Goal: Task Accomplishment & Management: Use online tool/utility

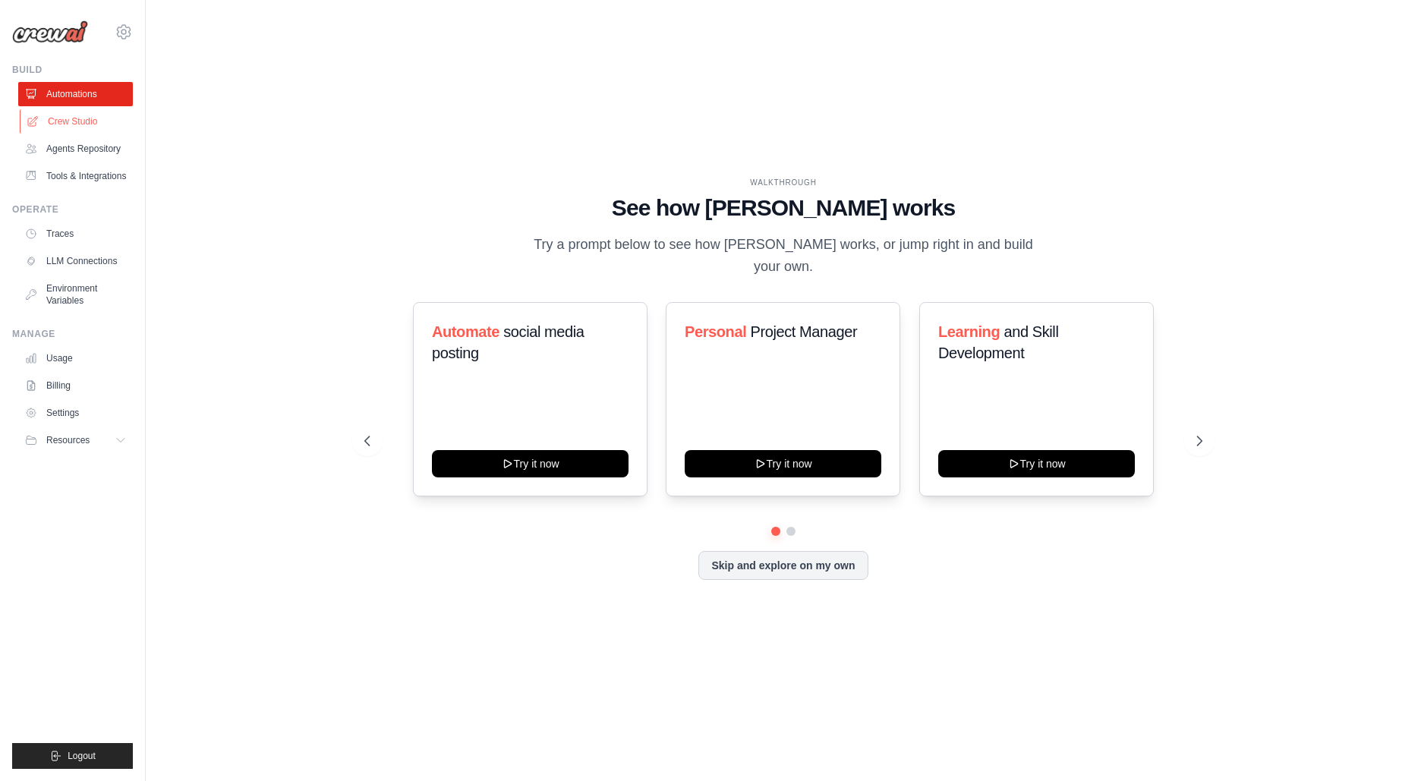
click at [94, 118] on link "Crew Studio" at bounding box center [77, 121] width 115 height 24
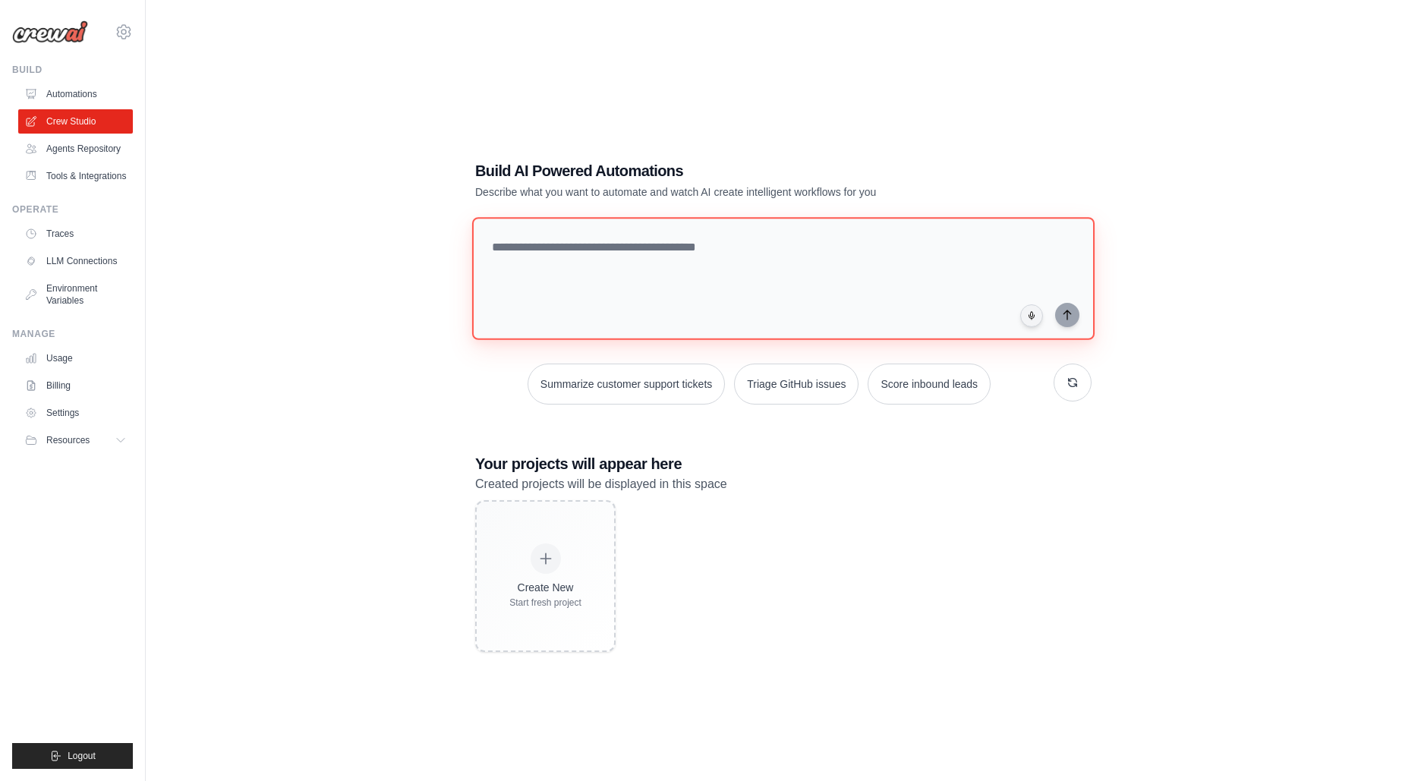
click at [690, 251] on textarea at bounding box center [783, 278] width 623 height 123
click at [103, 143] on link "Agents Repository" at bounding box center [77, 149] width 115 height 24
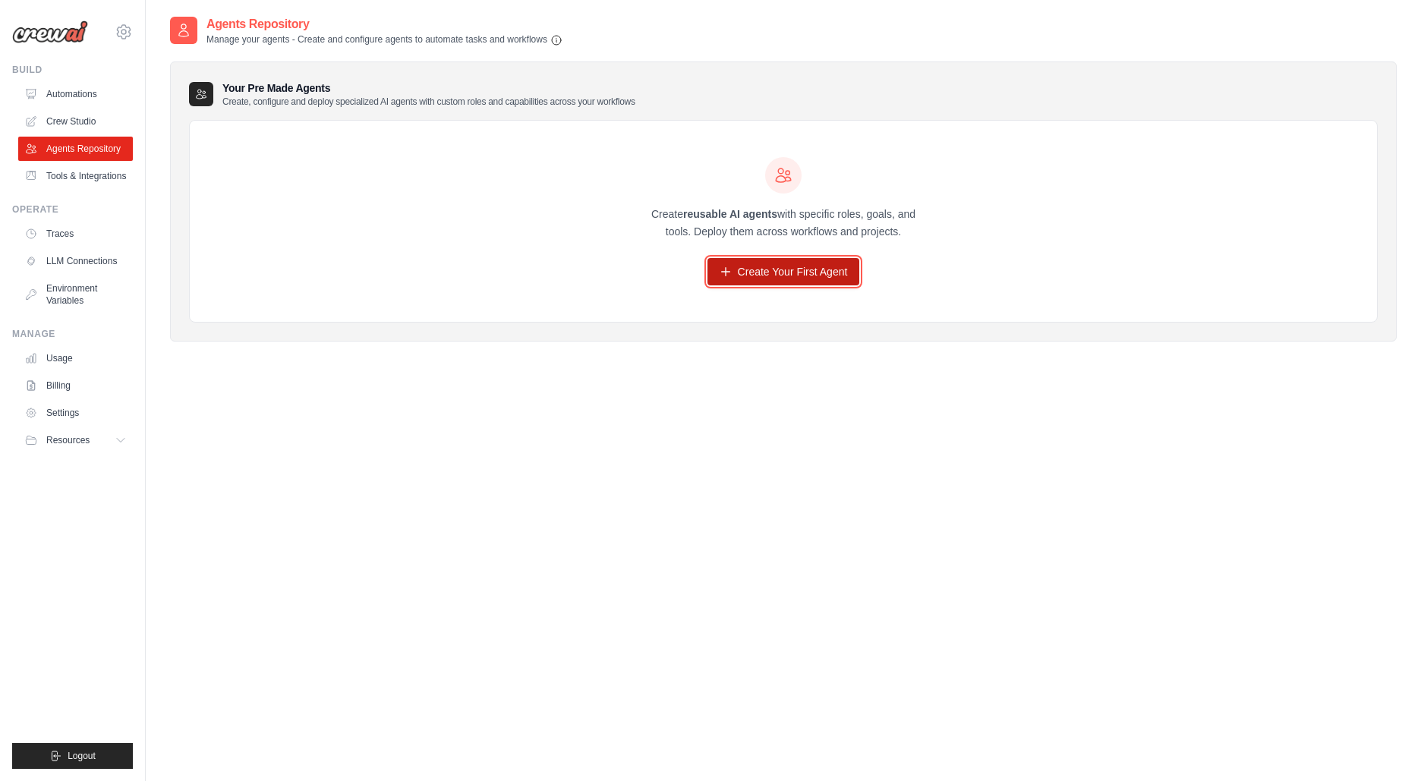
click at [742, 269] on link "Create Your First Agent" at bounding box center [784, 271] width 153 height 27
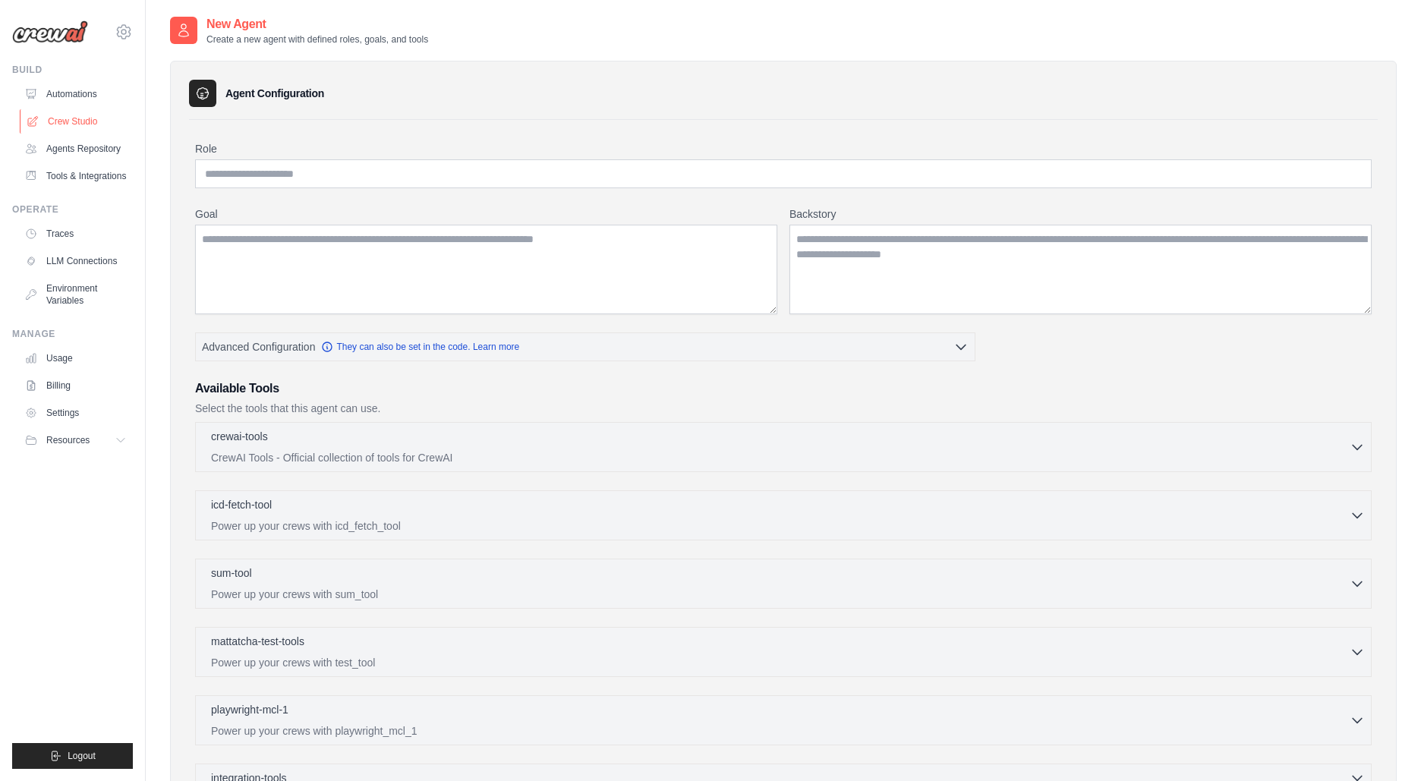
click at [90, 125] on link "Crew Studio" at bounding box center [77, 121] width 115 height 24
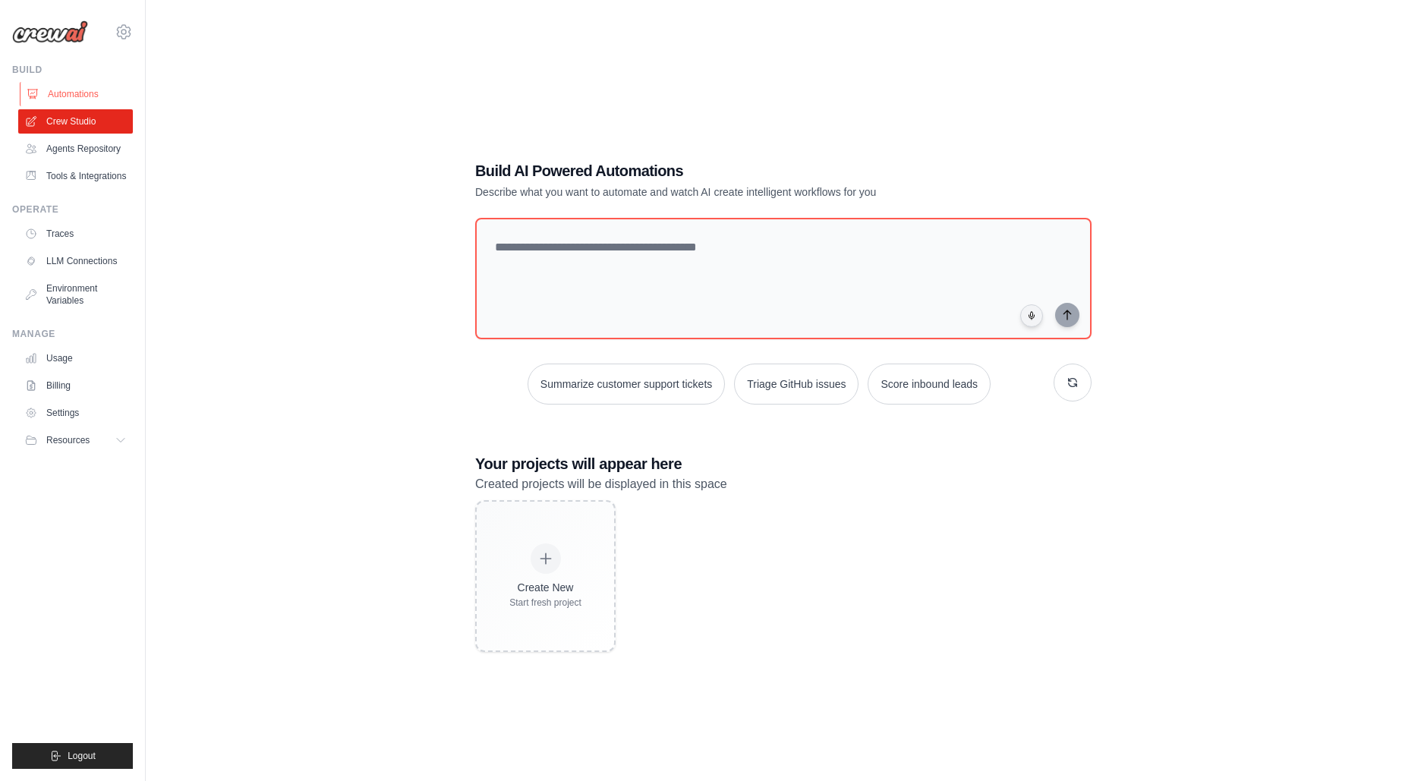
click at [79, 88] on link "Automations" at bounding box center [77, 94] width 115 height 24
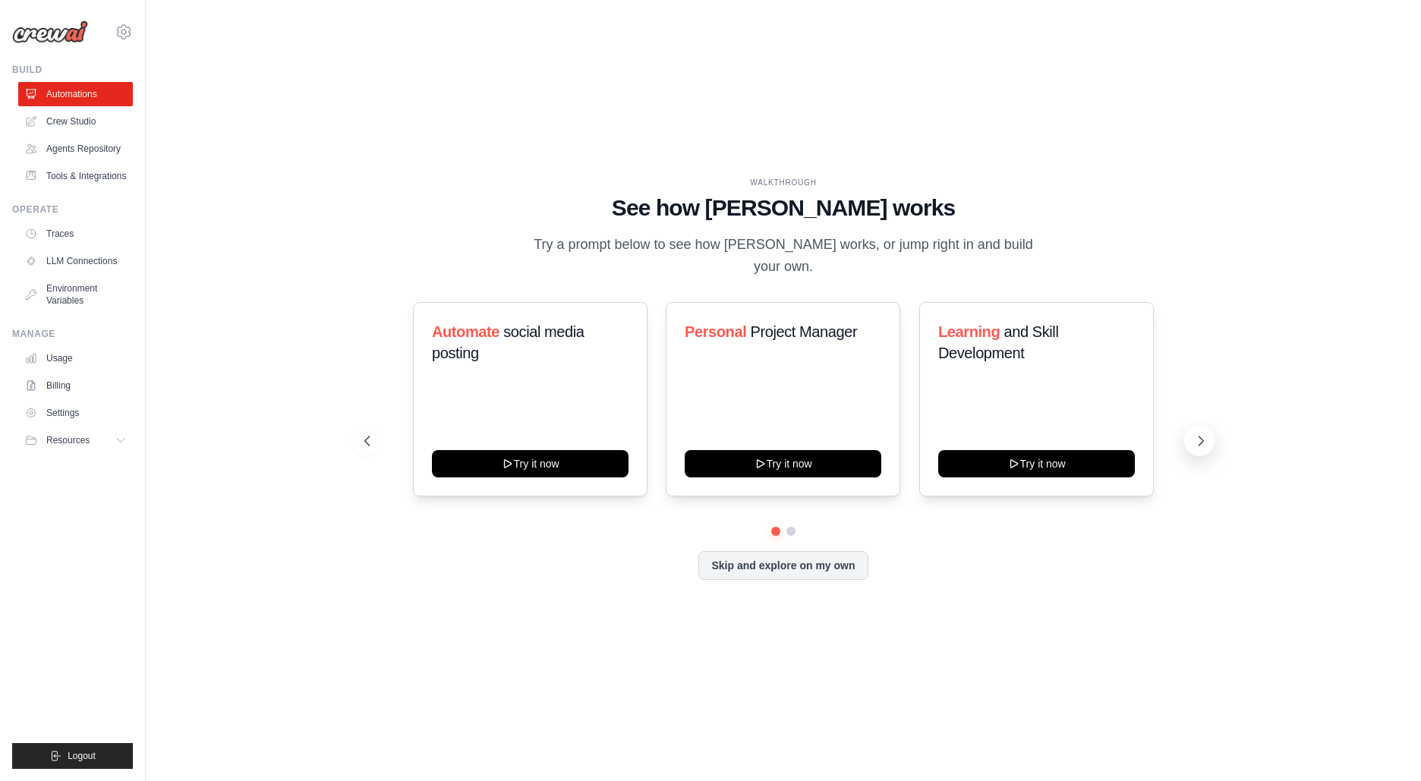
click at [1207, 434] on icon at bounding box center [1201, 441] width 15 height 15
click at [96, 258] on link "LLM Connections" at bounding box center [77, 261] width 115 height 24
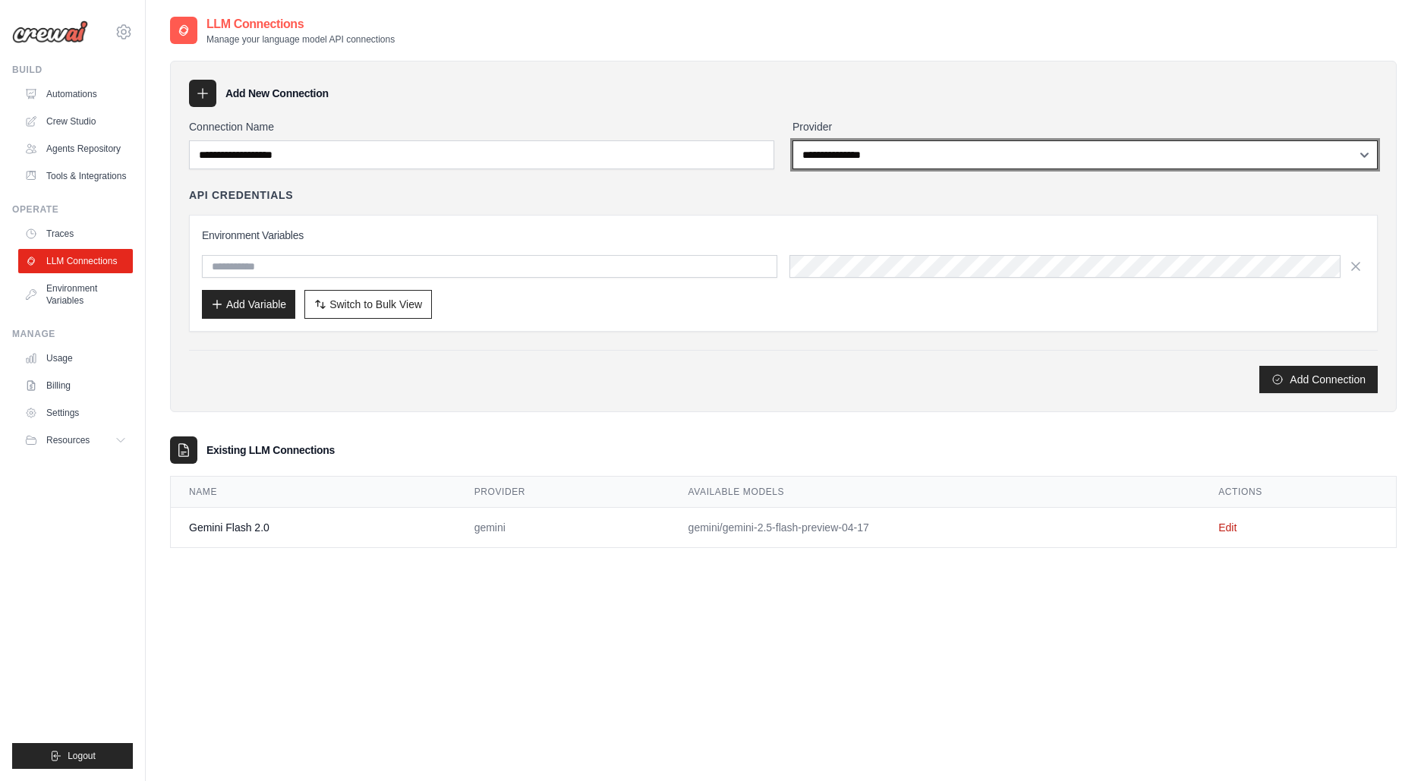
click at [863, 150] on select "**********" at bounding box center [1085, 154] width 585 height 29
select select "******"
click at [793, 140] on select "**********" at bounding box center [1085, 154] width 585 height 29
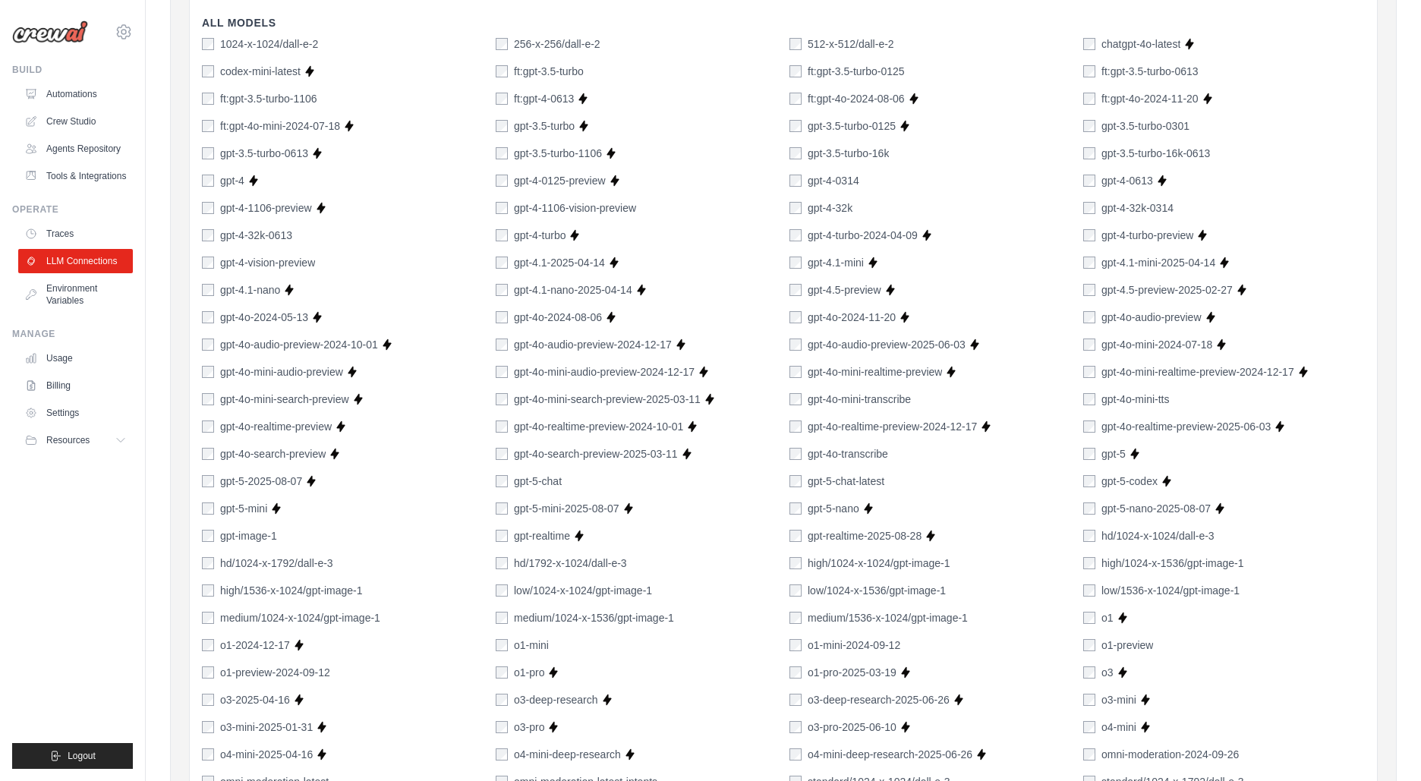
scroll to position [872, 0]
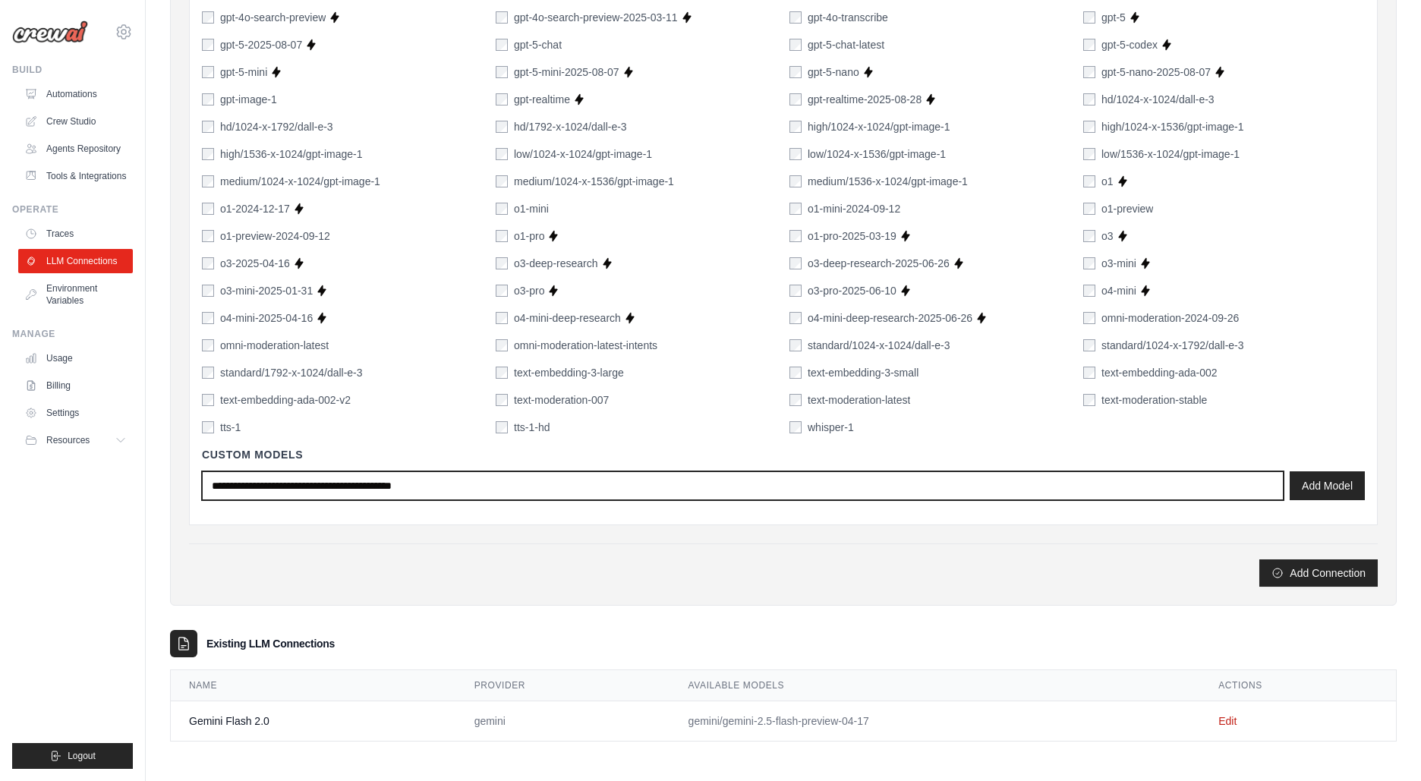
click at [446, 488] on input "text" at bounding box center [743, 486] width 1082 height 29
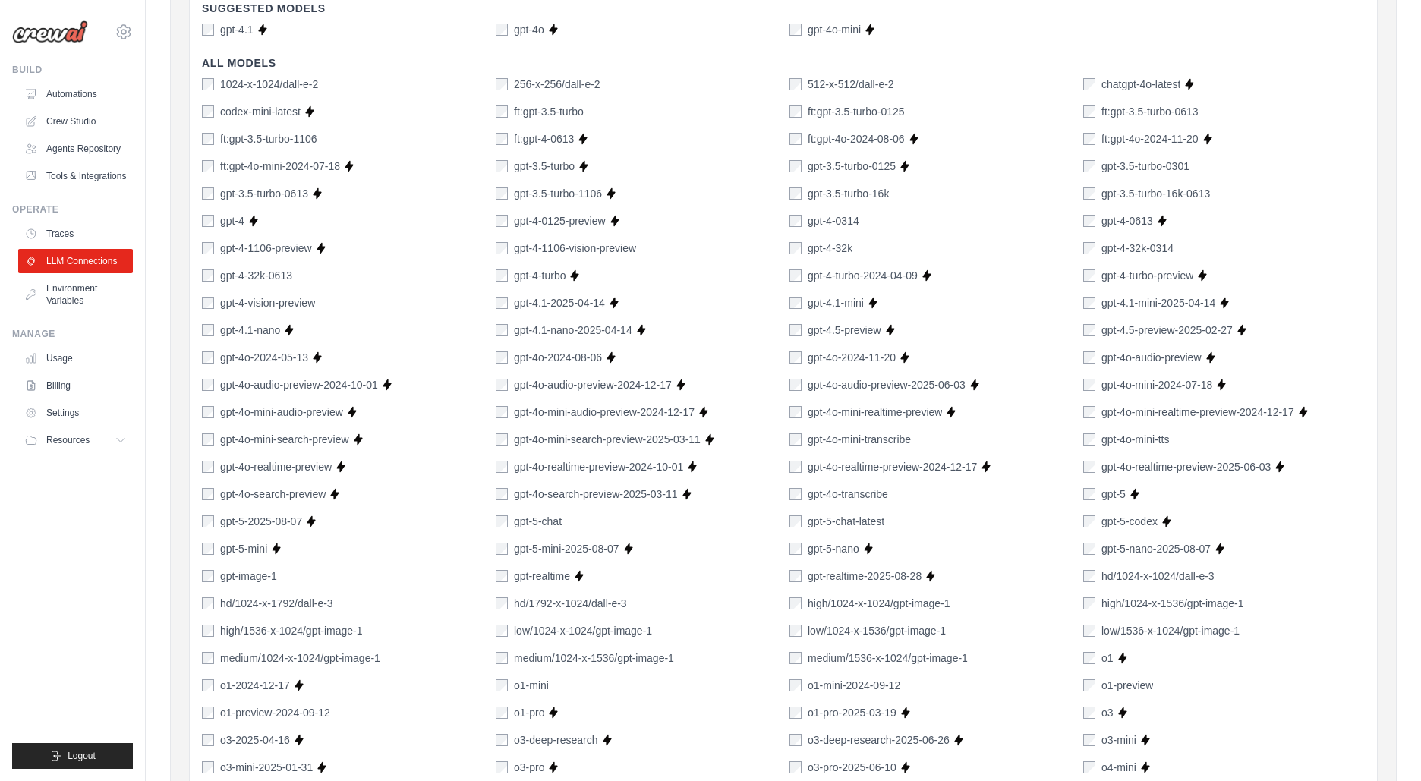
scroll to position [0, 0]
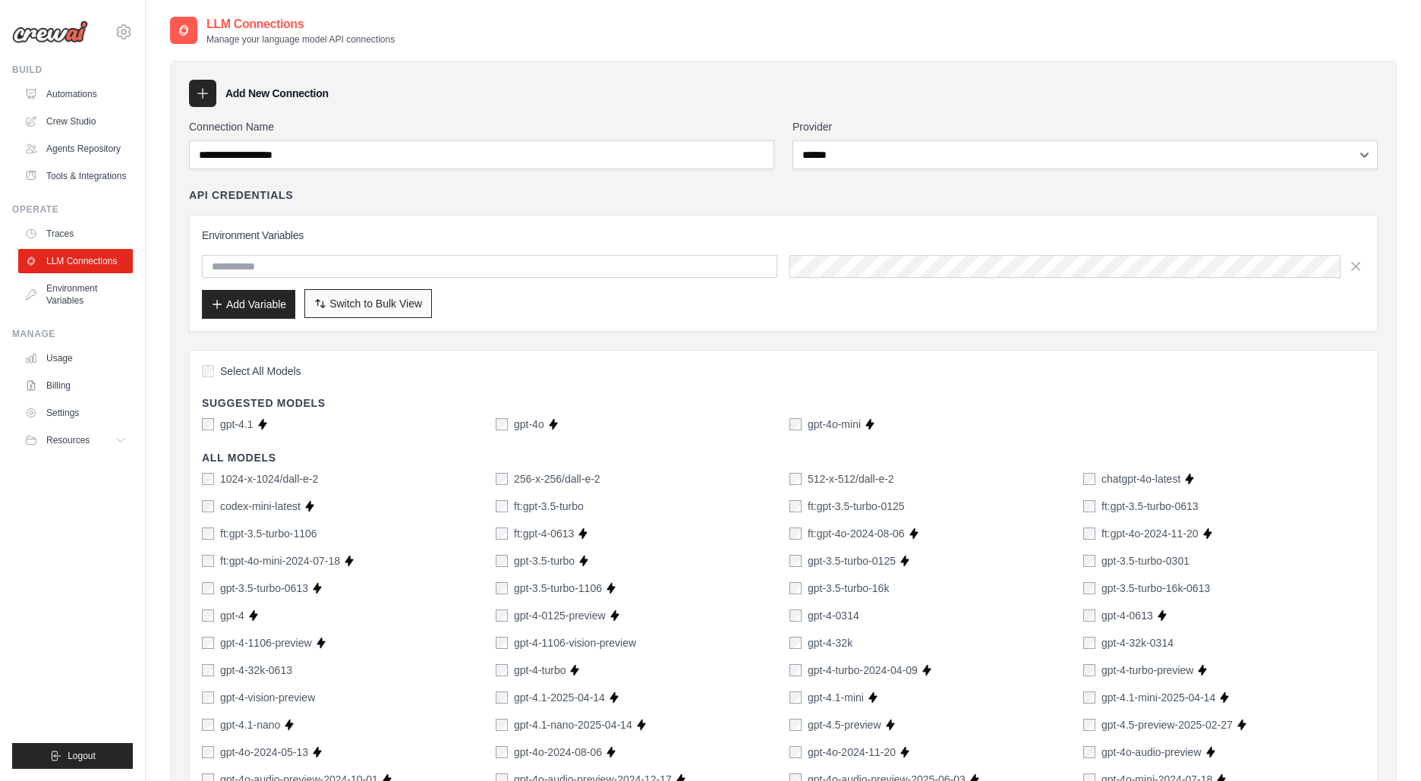
click at [405, 308] on span "Switch to Bulk View" at bounding box center [376, 303] width 93 height 15
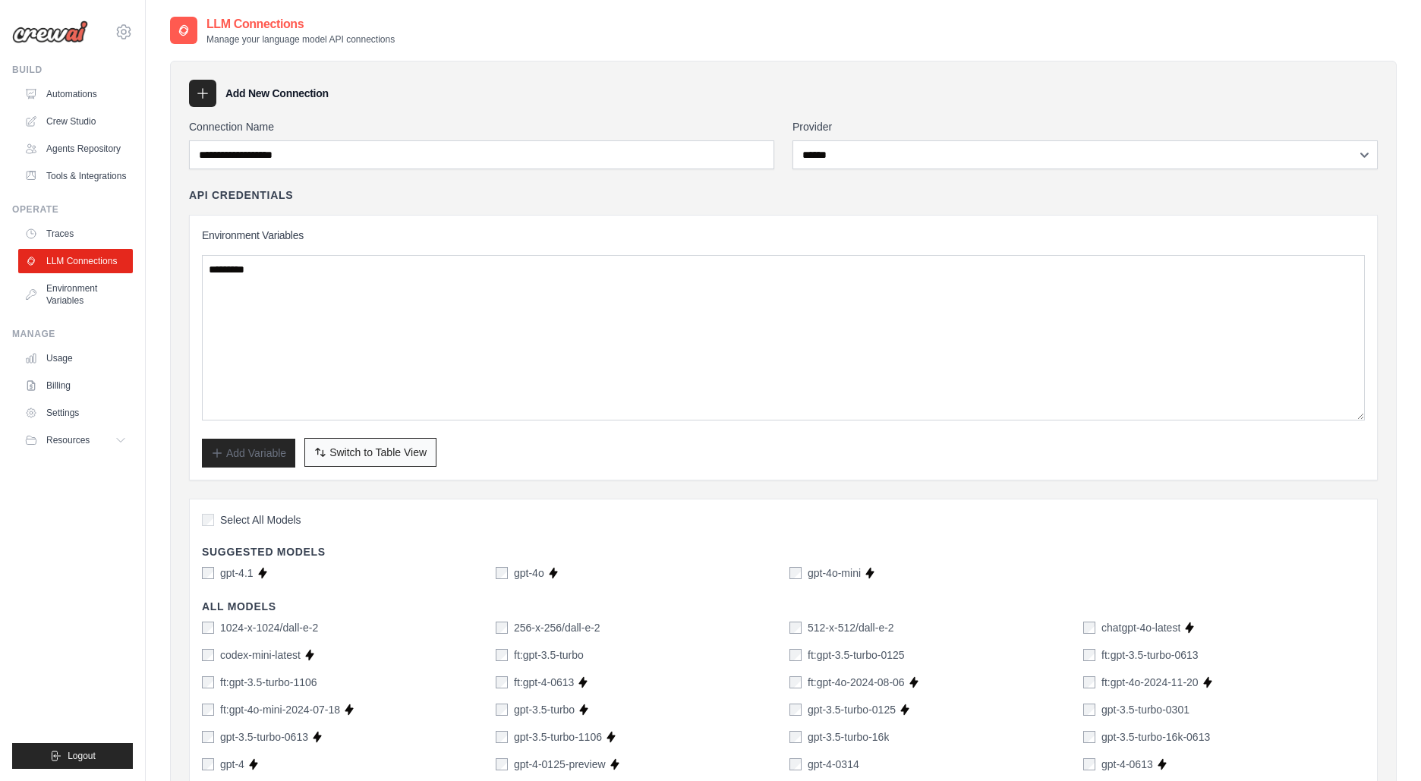
click at [381, 456] on span "Switch to Table View" at bounding box center [378, 452] width 97 height 15
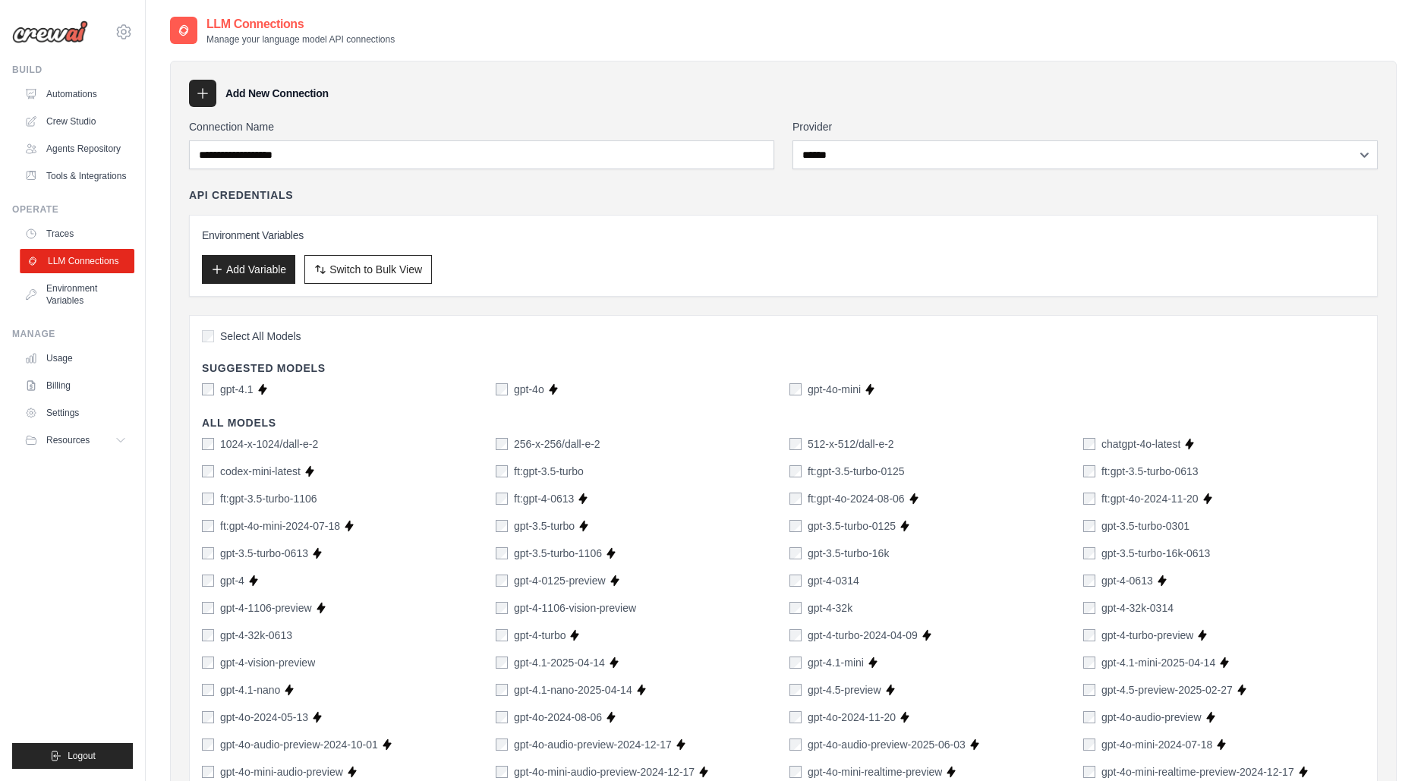
click at [90, 258] on link "LLM Connections" at bounding box center [77, 261] width 115 height 24
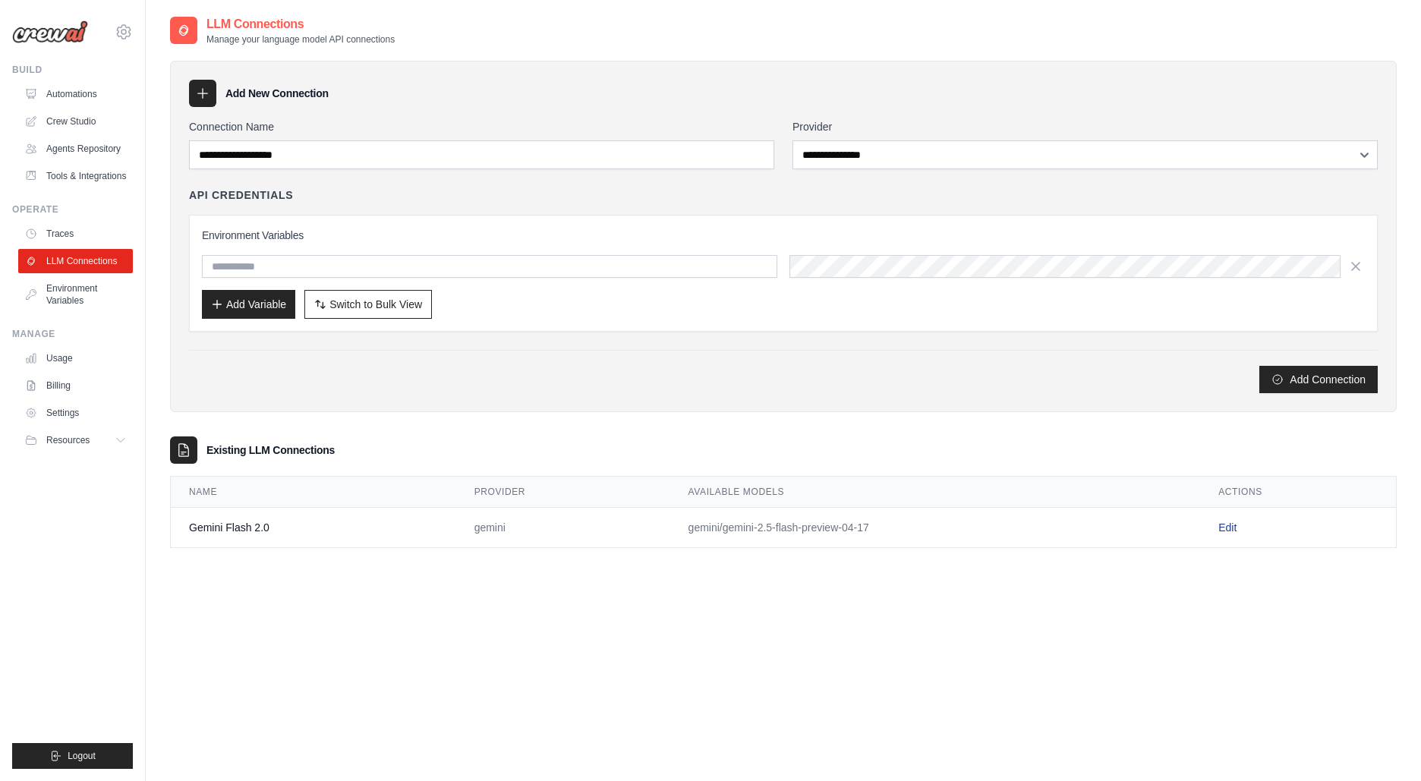
click at [1229, 531] on link "Edit" at bounding box center [1228, 528] width 18 height 12
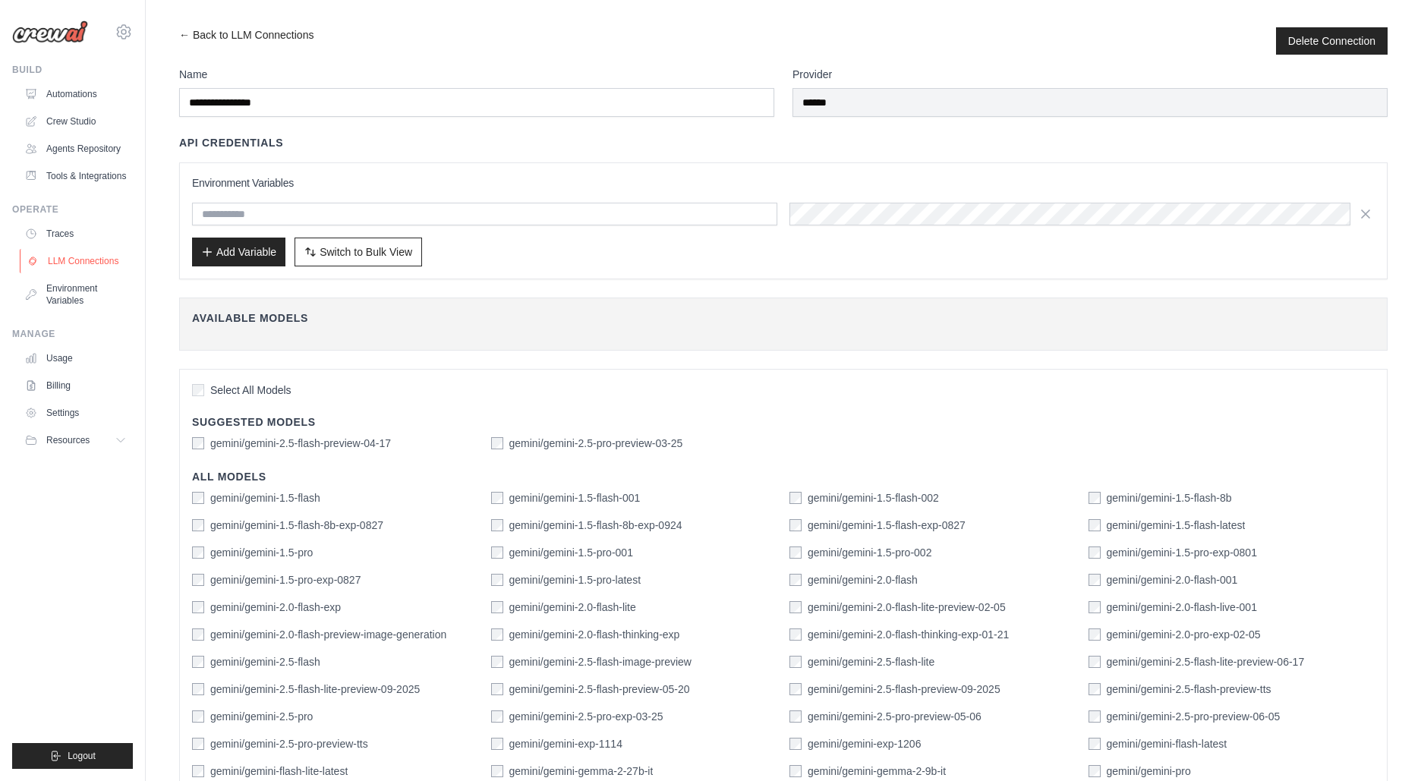
click at [74, 262] on link "LLM Connections" at bounding box center [77, 261] width 115 height 24
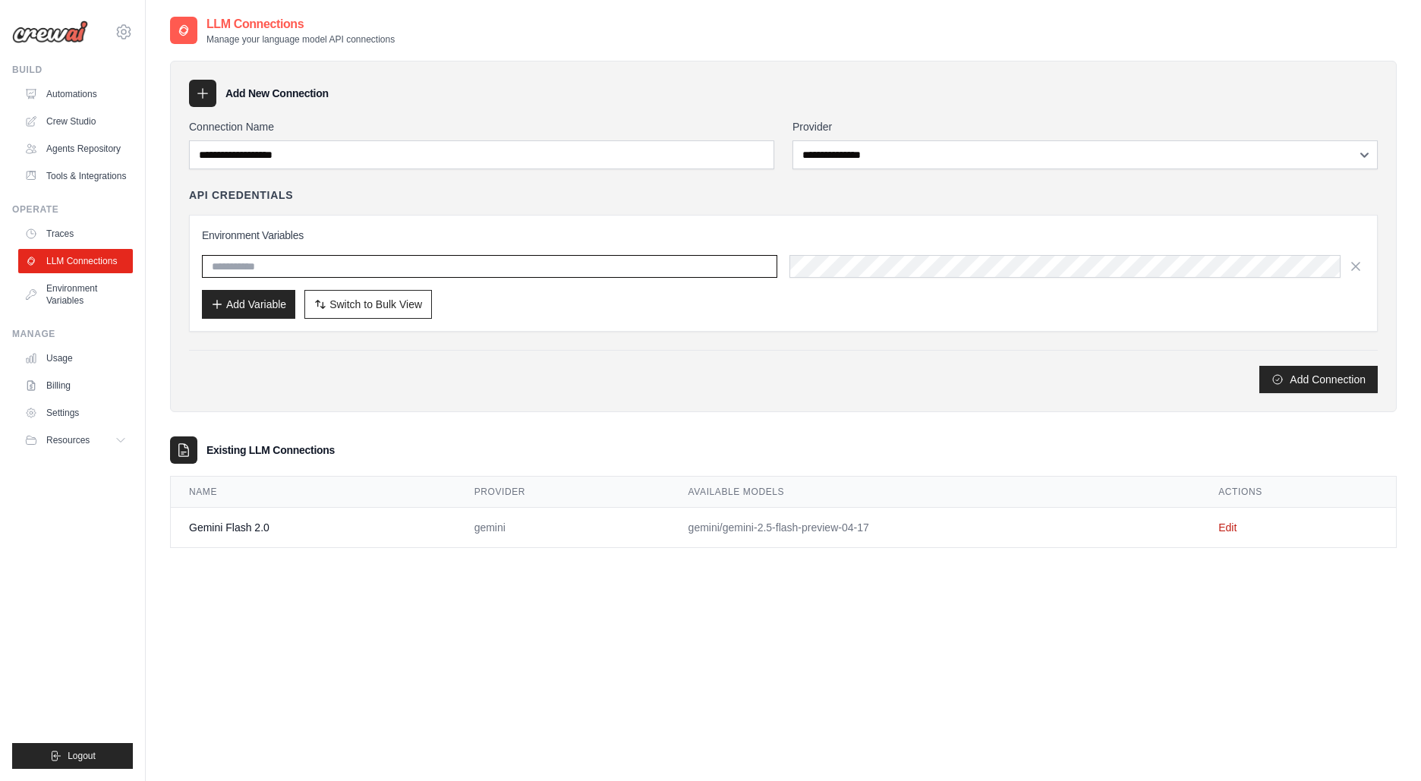
click at [302, 271] on input "text" at bounding box center [490, 266] width 576 height 23
click at [1352, 268] on icon "button" at bounding box center [1356, 265] width 15 height 15
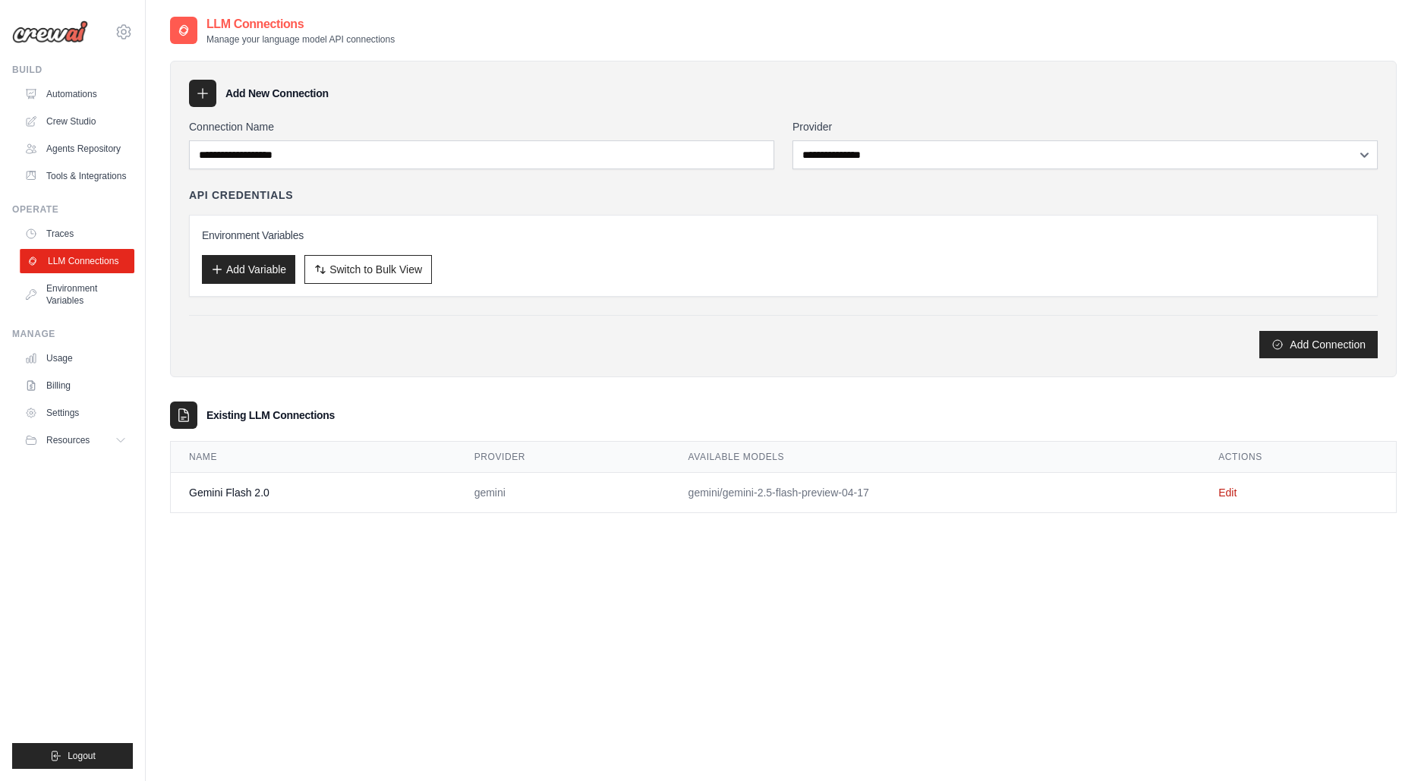
click at [71, 255] on link "LLM Connections" at bounding box center [77, 261] width 115 height 24
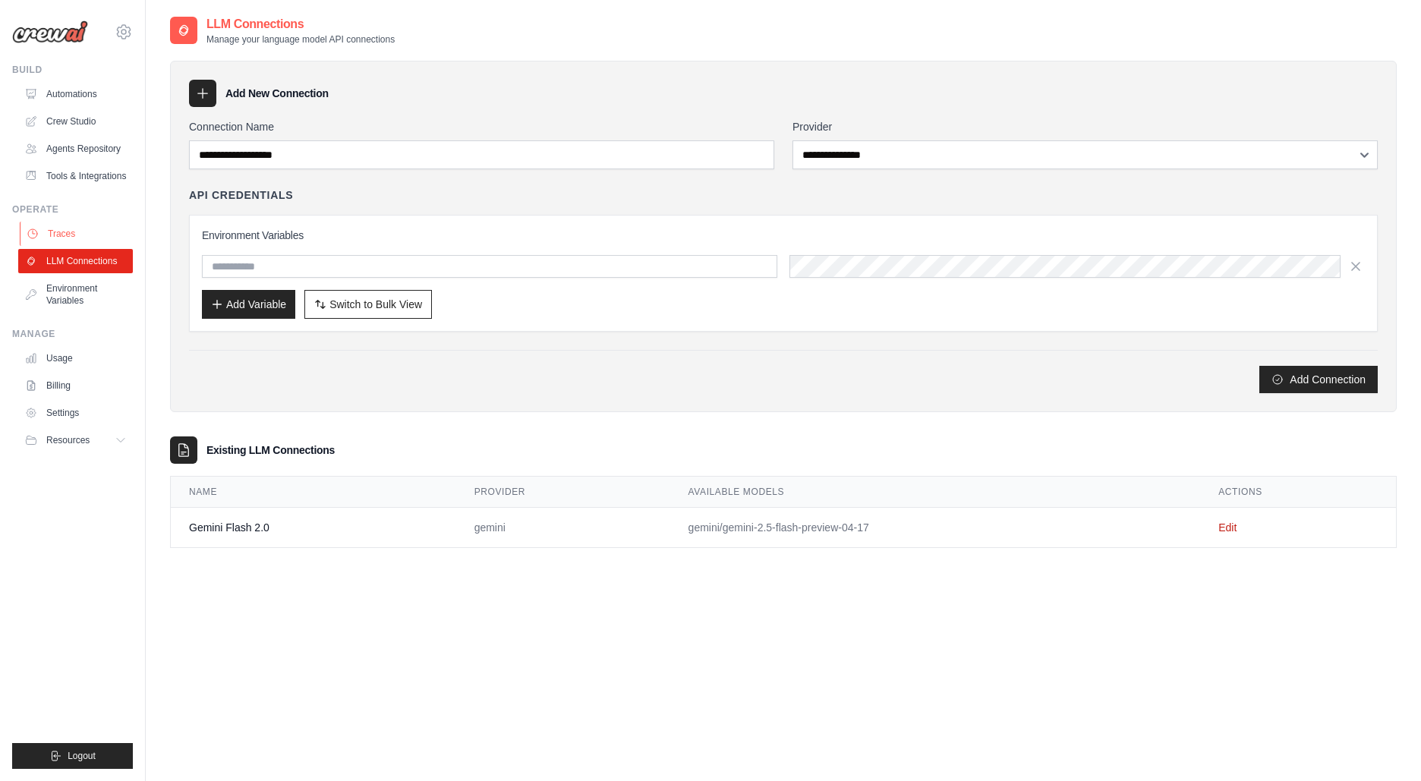
click at [73, 237] on link "Traces" at bounding box center [77, 234] width 115 height 24
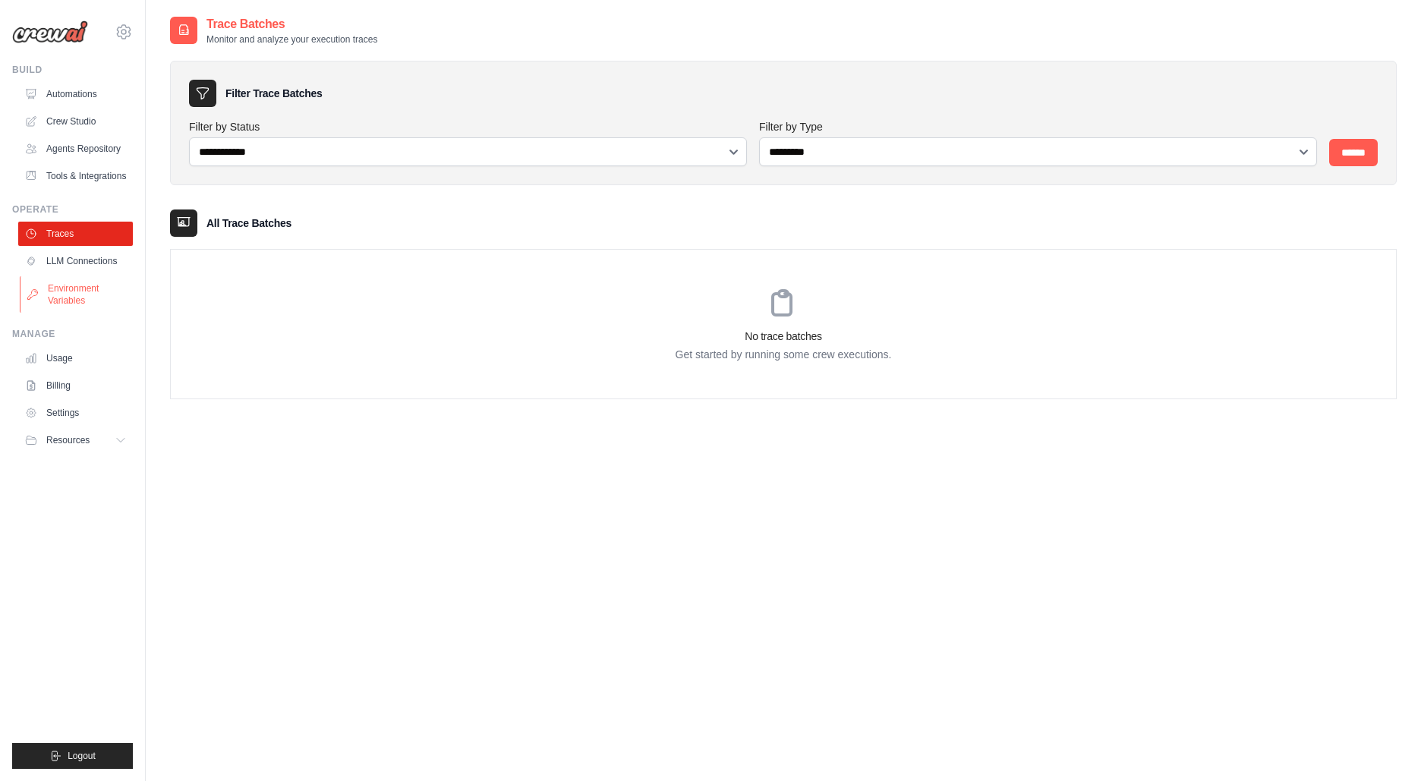
click at [71, 292] on link "Environment Variables" at bounding box center [77, 294] width 115 height 36
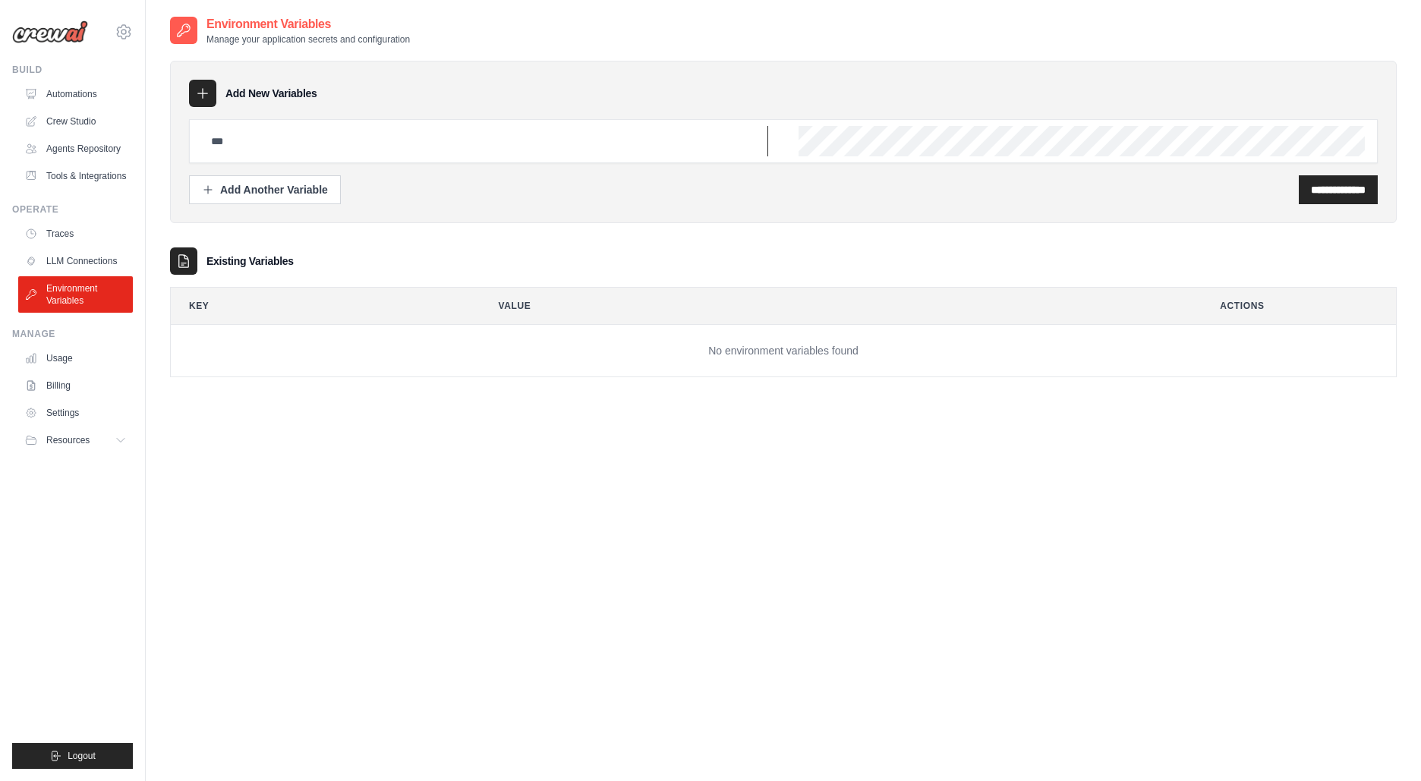
click at [645, 143] on input "text" at bounding box center [485, 141] width 566 height 30
click at [83, 361] on link "Usage" at bounding box center [77, 358] width 115 height 24
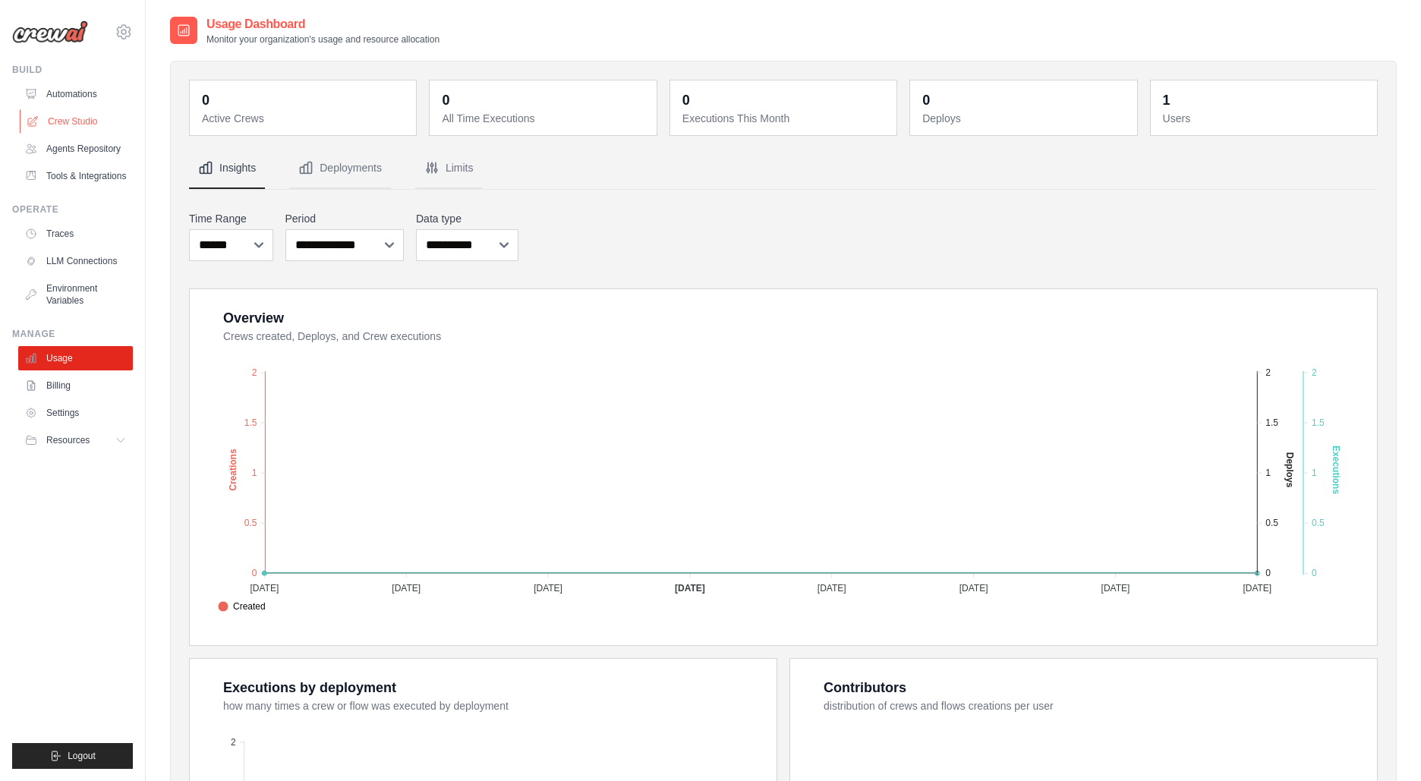
click at [83, 113] on link "Crew Studio" at bounding box center [77, 121] width 115 height 24
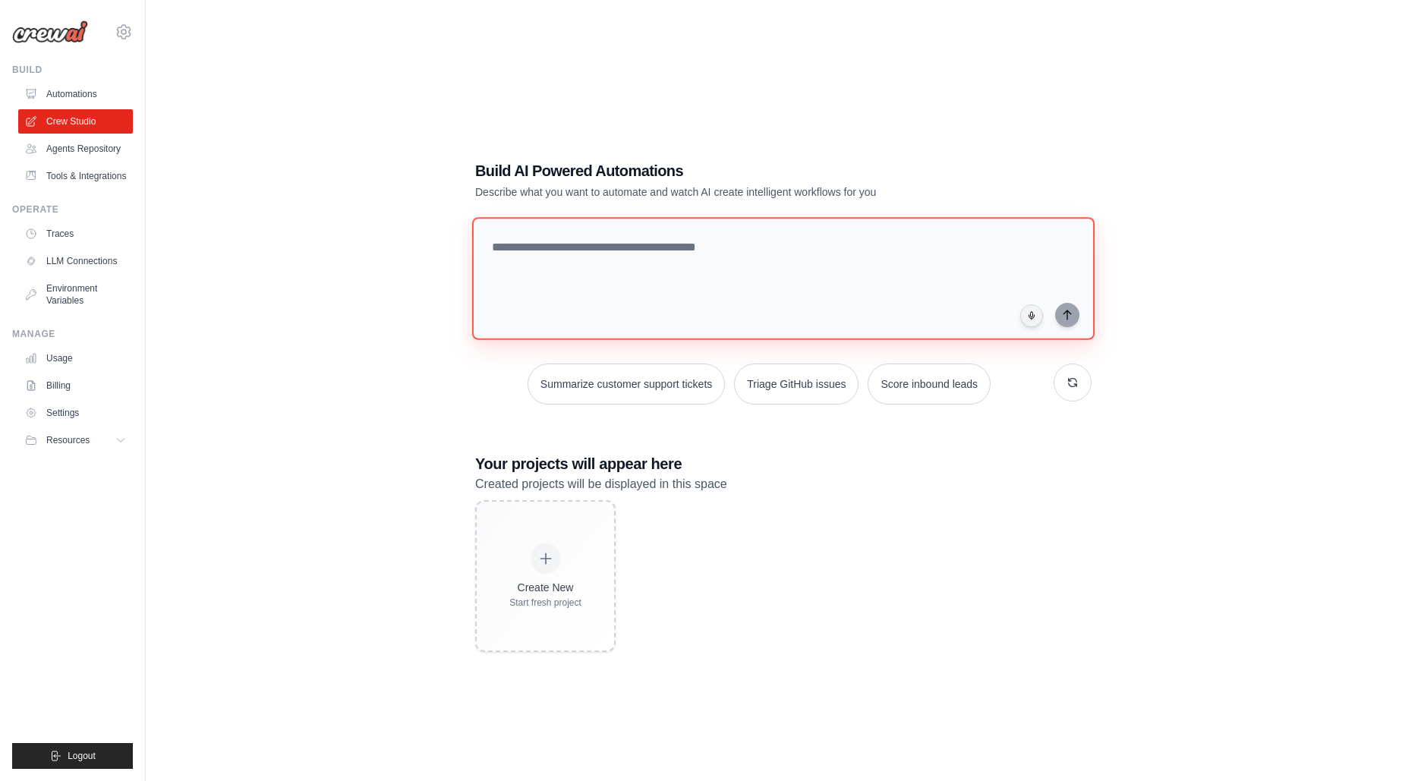
click at [674, 271] on textarea at bounding box center [783, 278] width 623 height 123
click at [703, 381] on button "Summarize customer support tickets" at bounding box center [626, 384] width 197 height 41
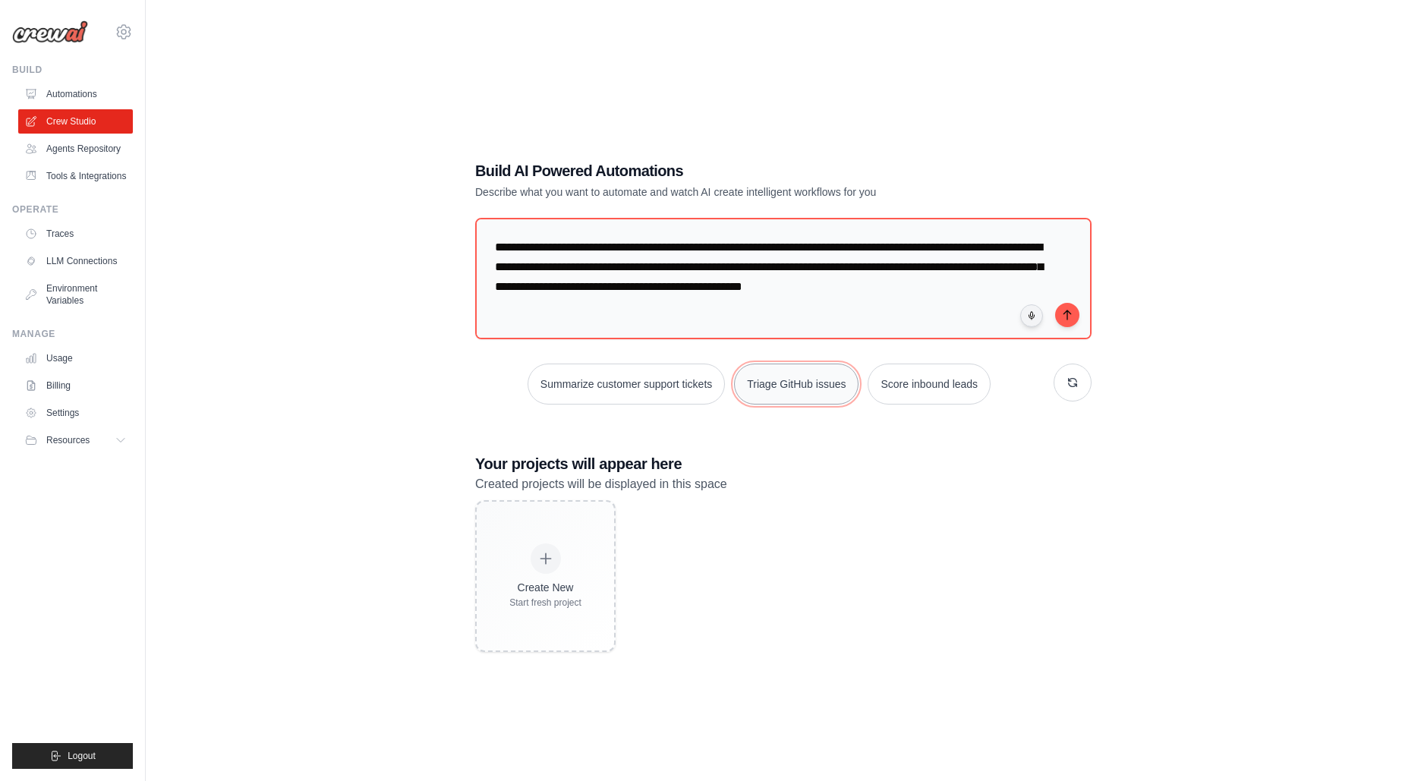
click at [793, 376] on button "Triage GitHub issues" at bounding box center [796, 384] width 125 height 41
click at [924, 372] on button "Score inbound leads" at bounding box center [929, 384] width 123 height 41
click at [1067, 392] on button "button" at bounding box center [1073, 383] width 38 height 38
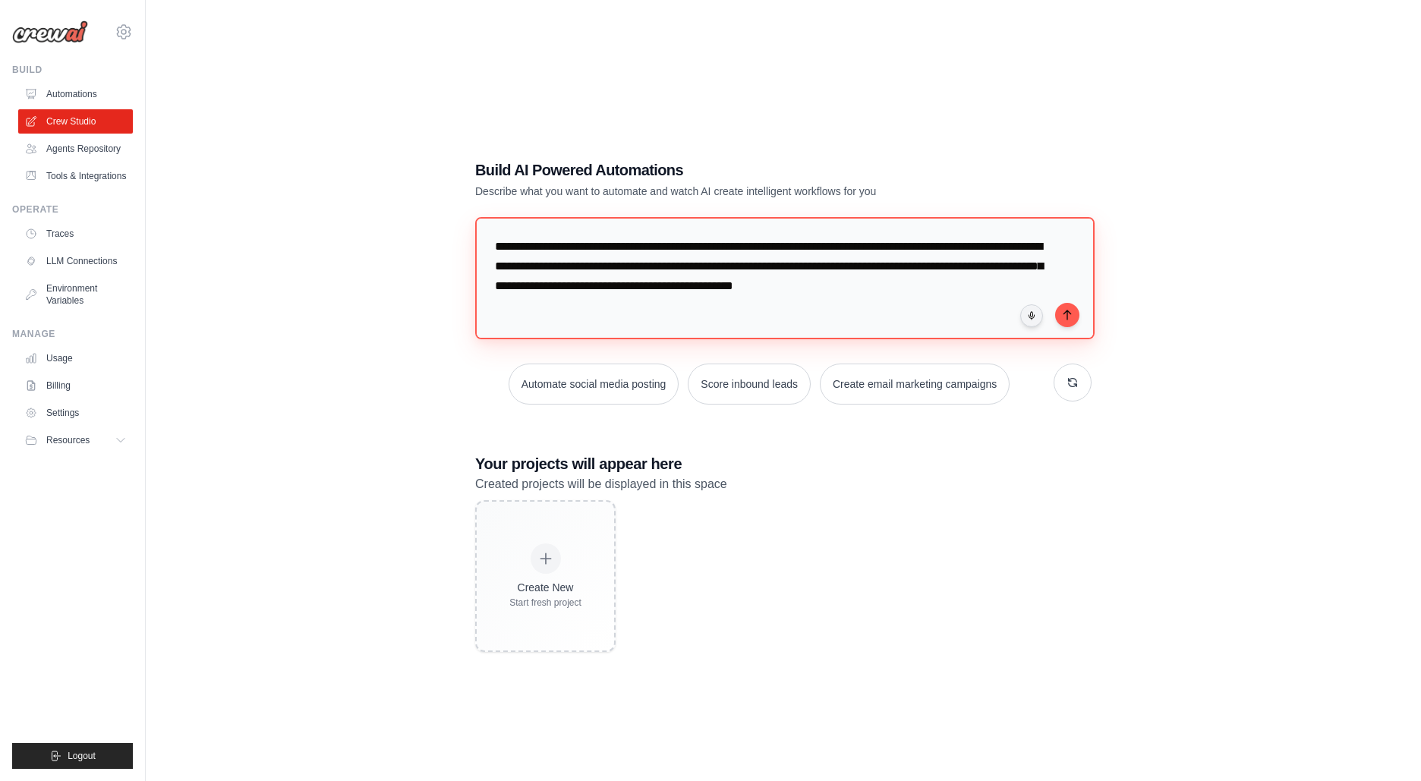
click at [894, 326] on textarea "**********" at bounding box center [785, 278] width 620 height 122
drag, startPoint x: 790, startPoint y: 323, endPoint x: 450, endPoint y: 238, distance: 350.8
click at [449, 238] on div "**********" at bounding box center [783, 405] width 1227 height 781
click at [806, 314] on textarea "**********" at bounding box center [785, 278] width 620 height 122
paste textarea "**********"
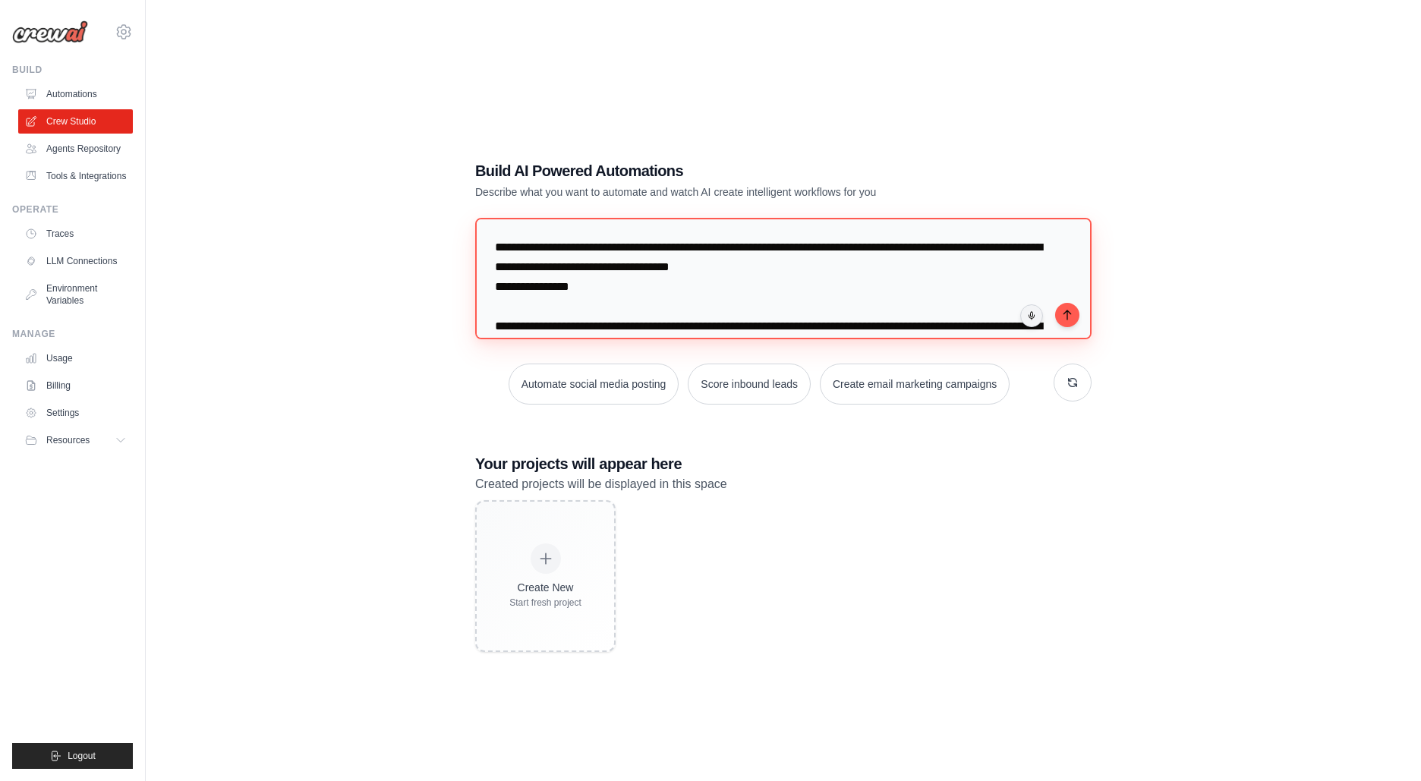
click at [837, 258] on textarea "**********" at bounding box center [783, 278] width 617 height 121
paste textarea "**********"
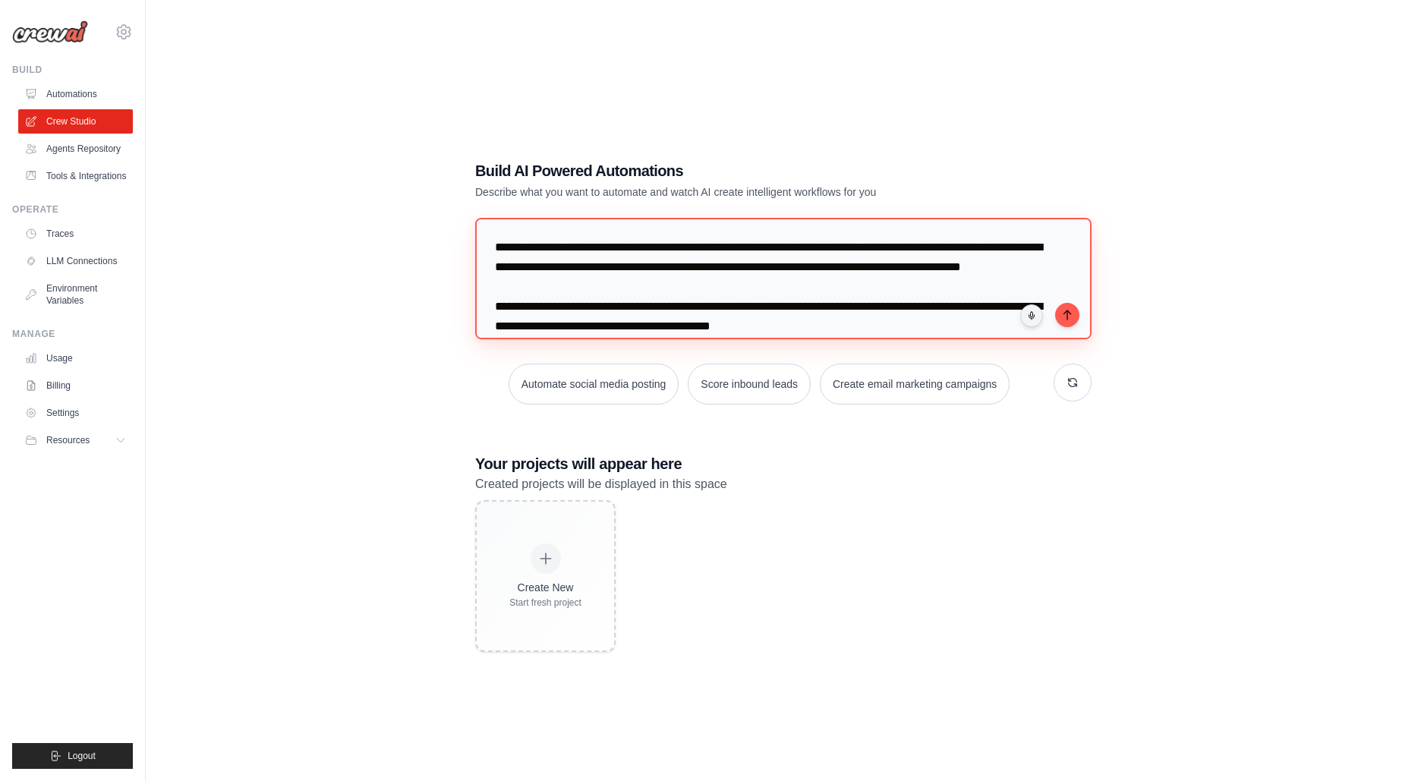
scroll to position [1022, 0]
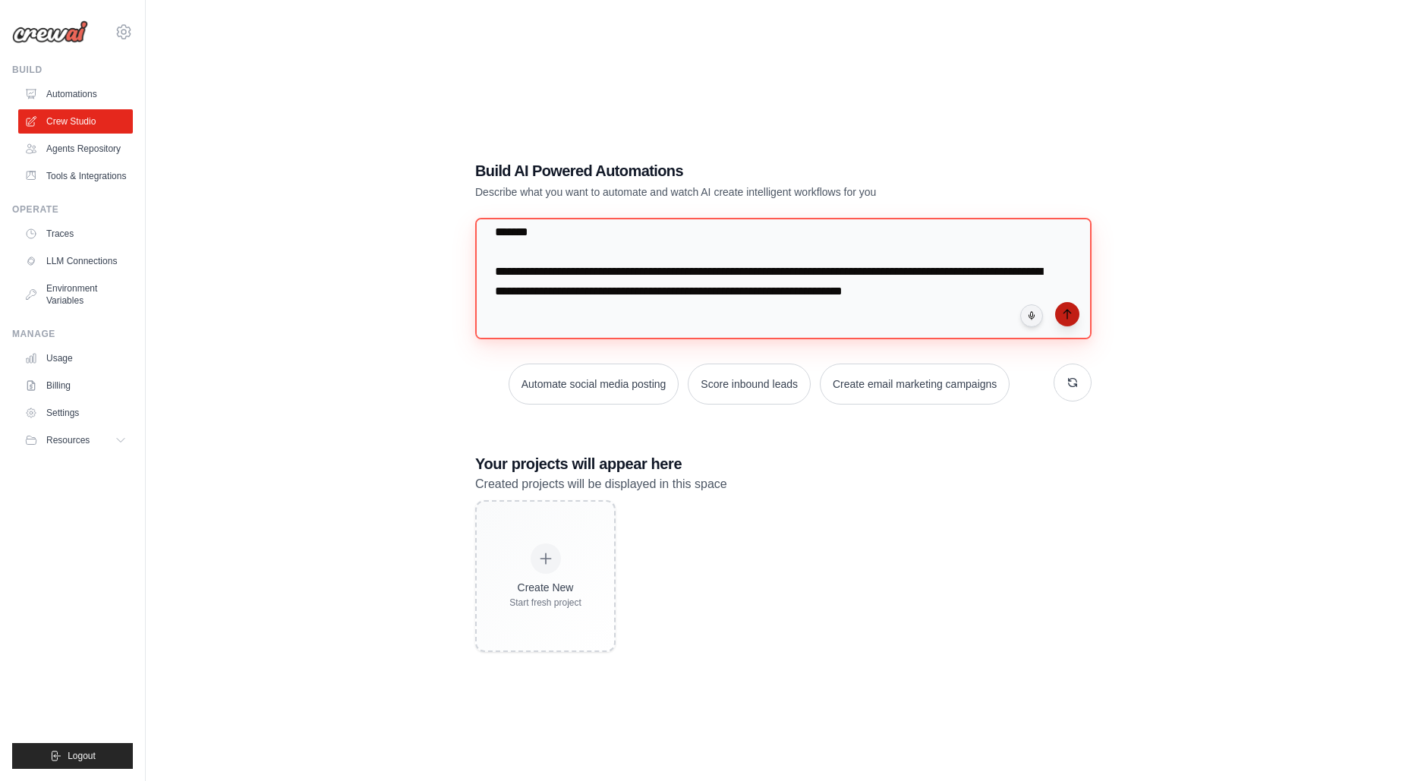
type textarea "**********"
click at [1071, 318] on icon "submit" at bounding box center [1068, 314] width 12 height 12
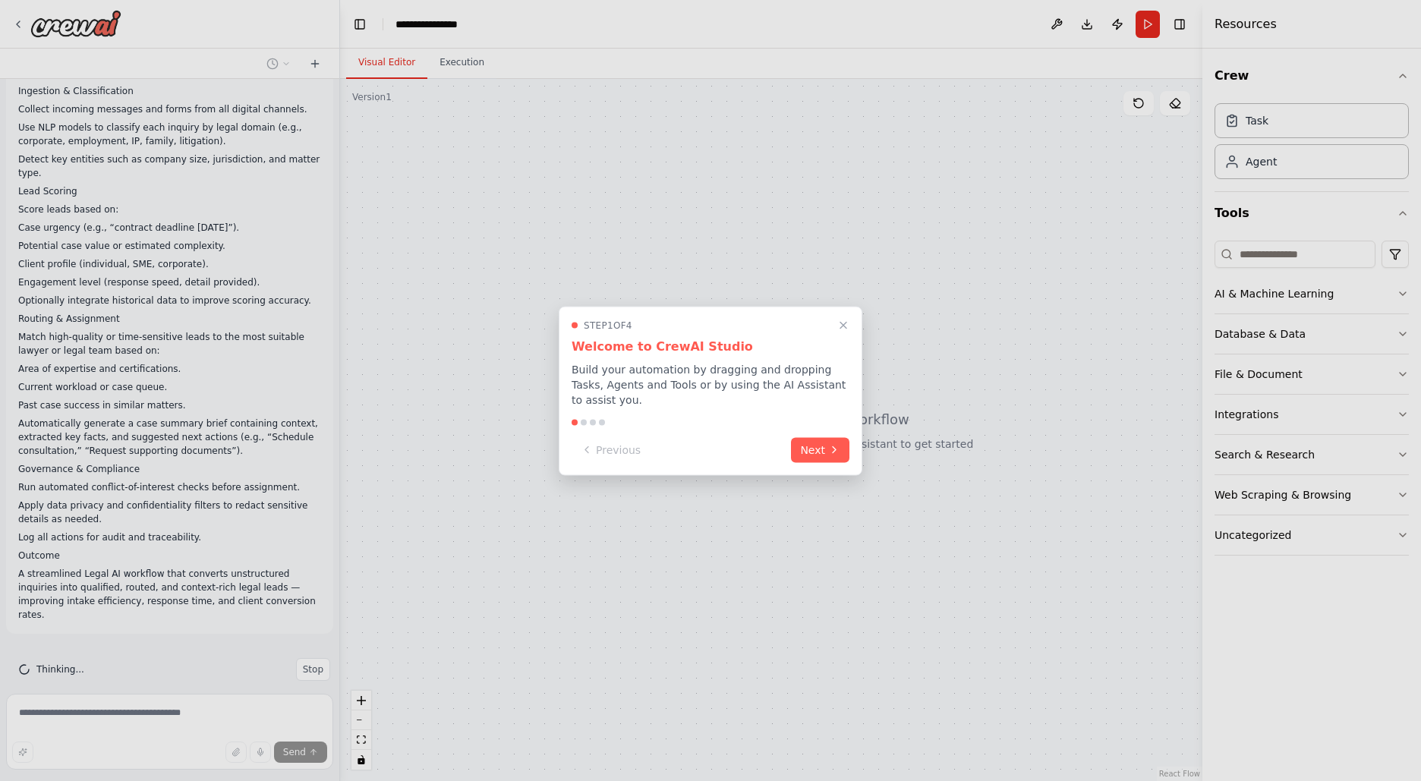
scroll to position [145, 0]
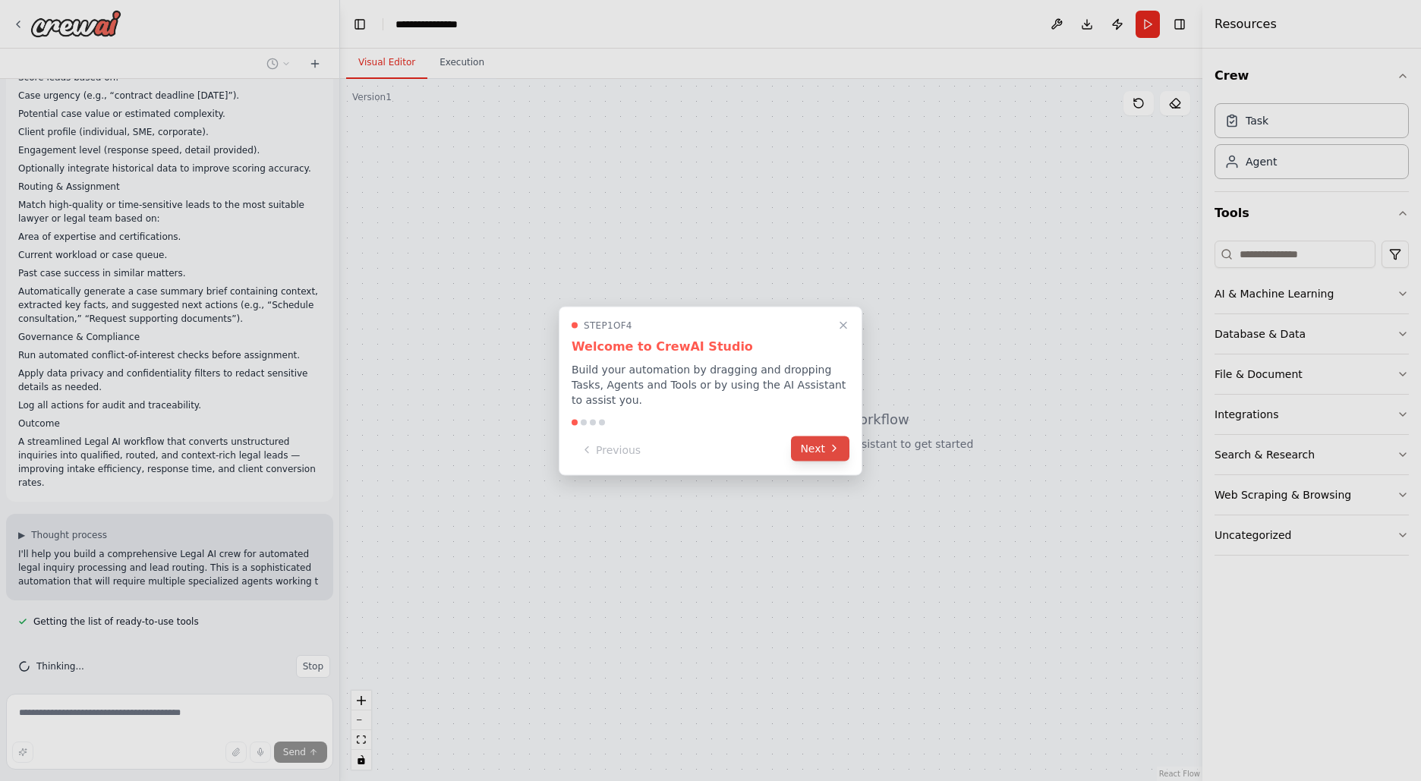
click at [832, 443] on icon at bounding box center [834, 449] width 12 height 12
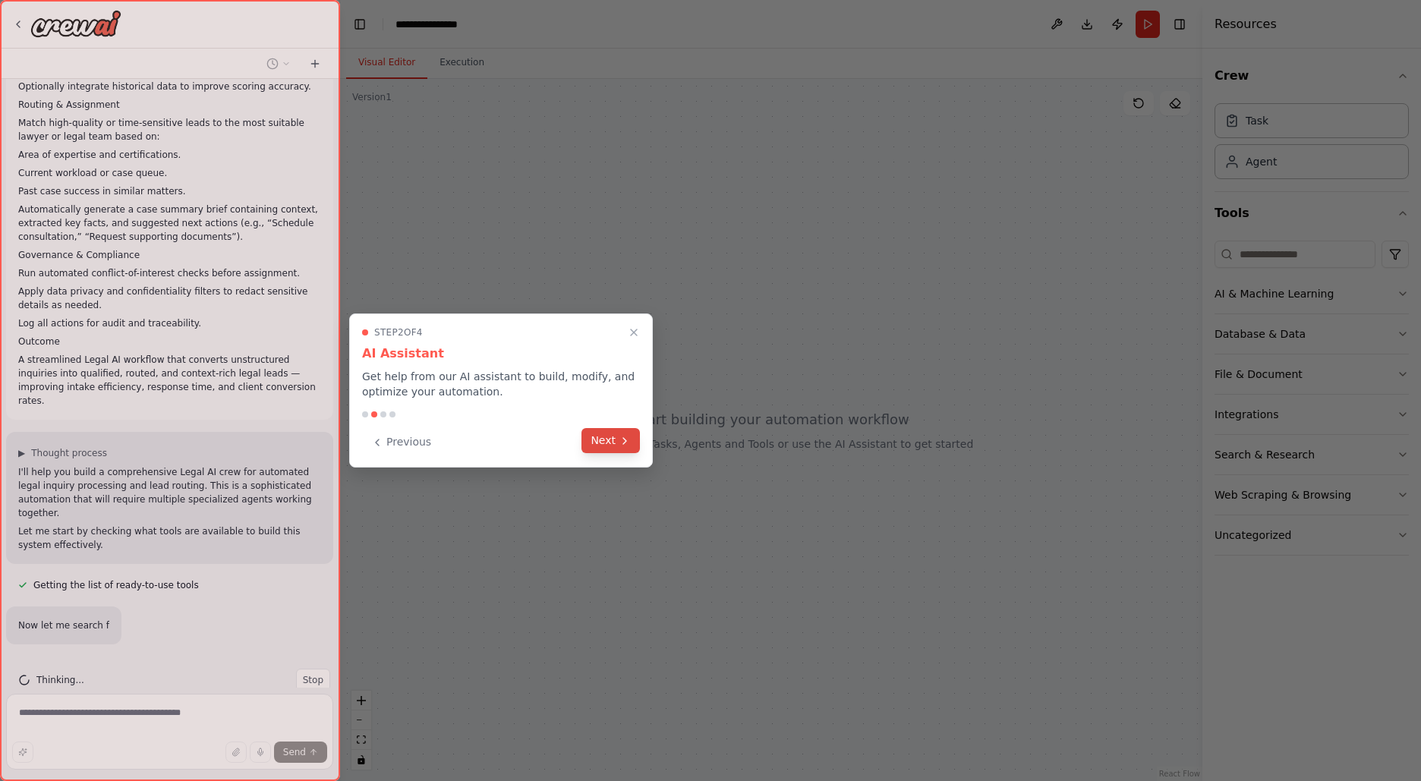
click at [633, 435] on button "Next" at bounding box center [611, 440] width 58 height 25
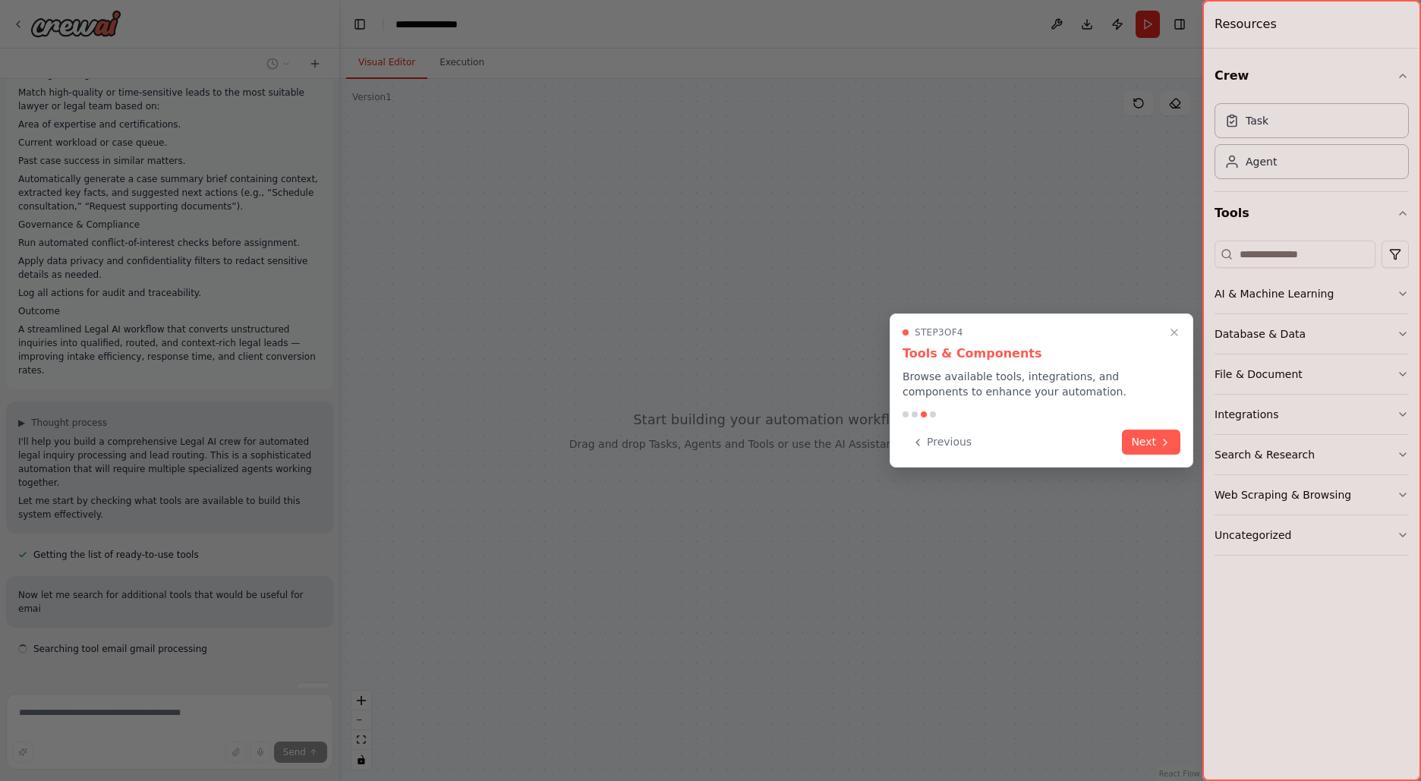
scroll to position [400, 0]
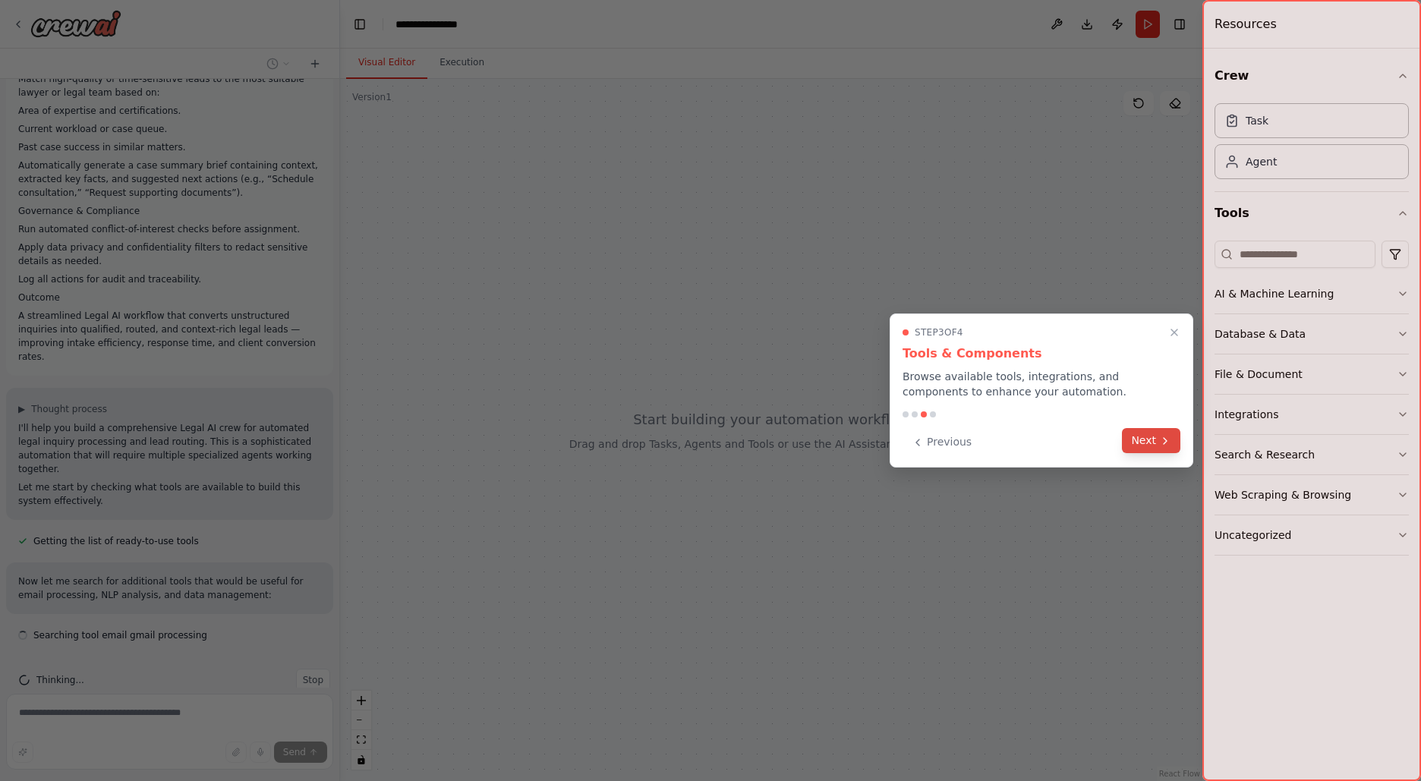
click at [1159, 442] on icon at bounding box center [1165, 441] width 12 height 12
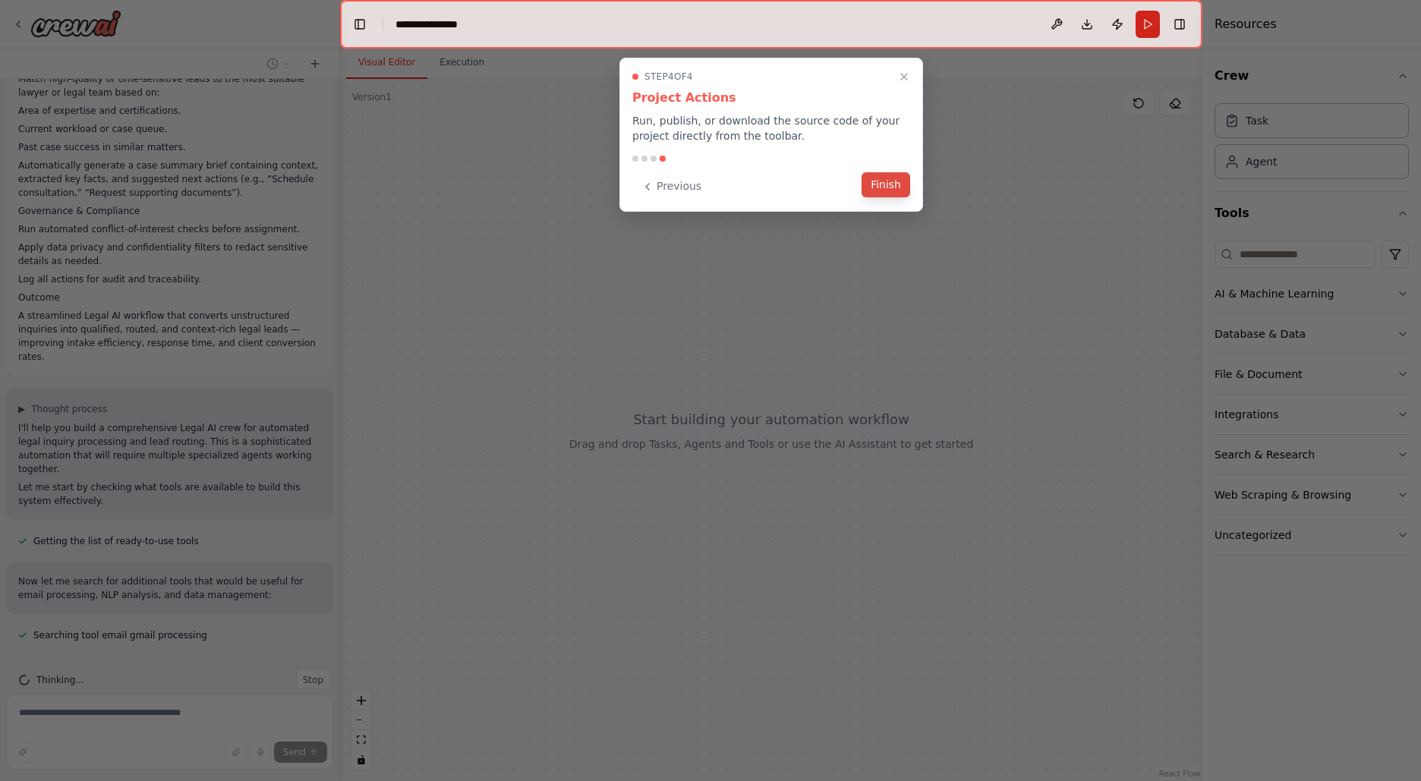
click at [901, 189] on button "Finish" at bounding box center [886, 184] width 49 height 25
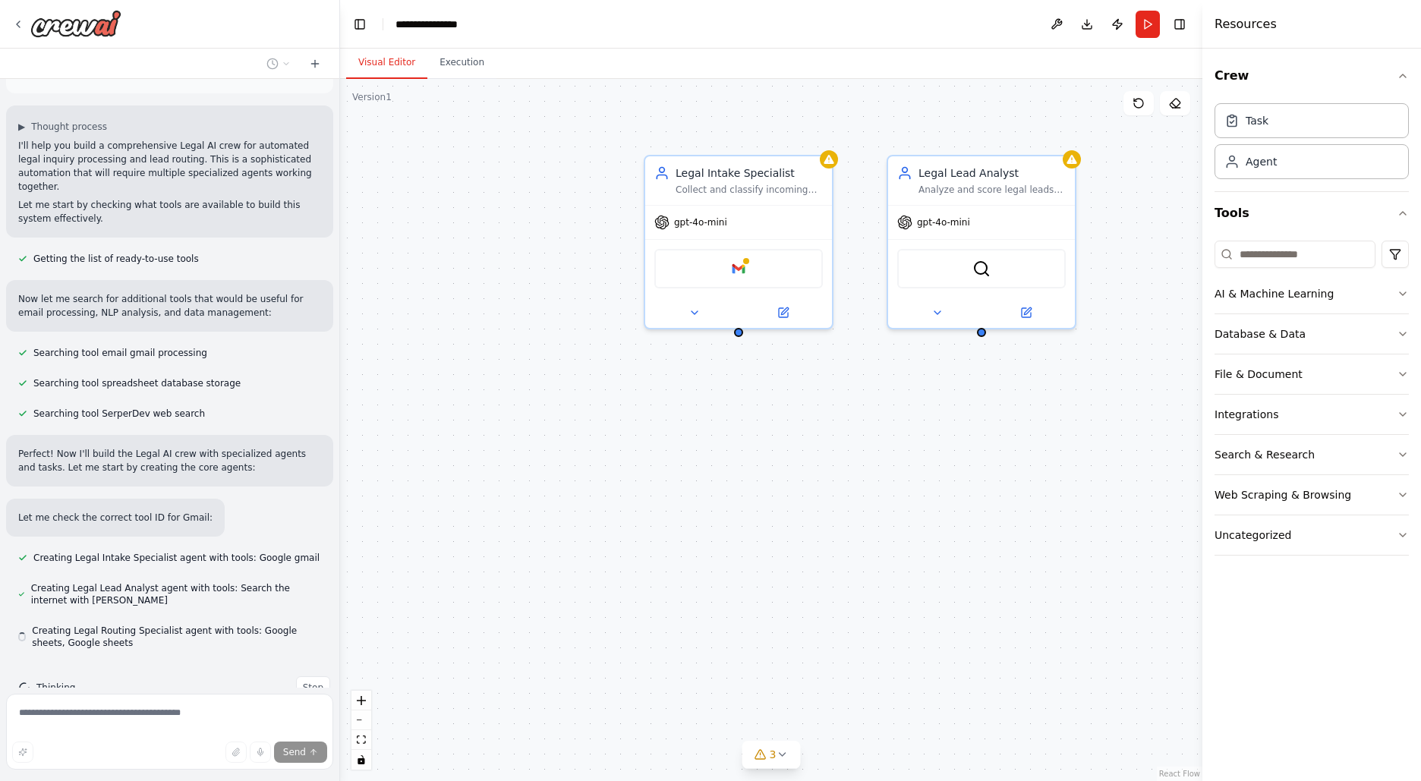
scroll to position [690, 0]
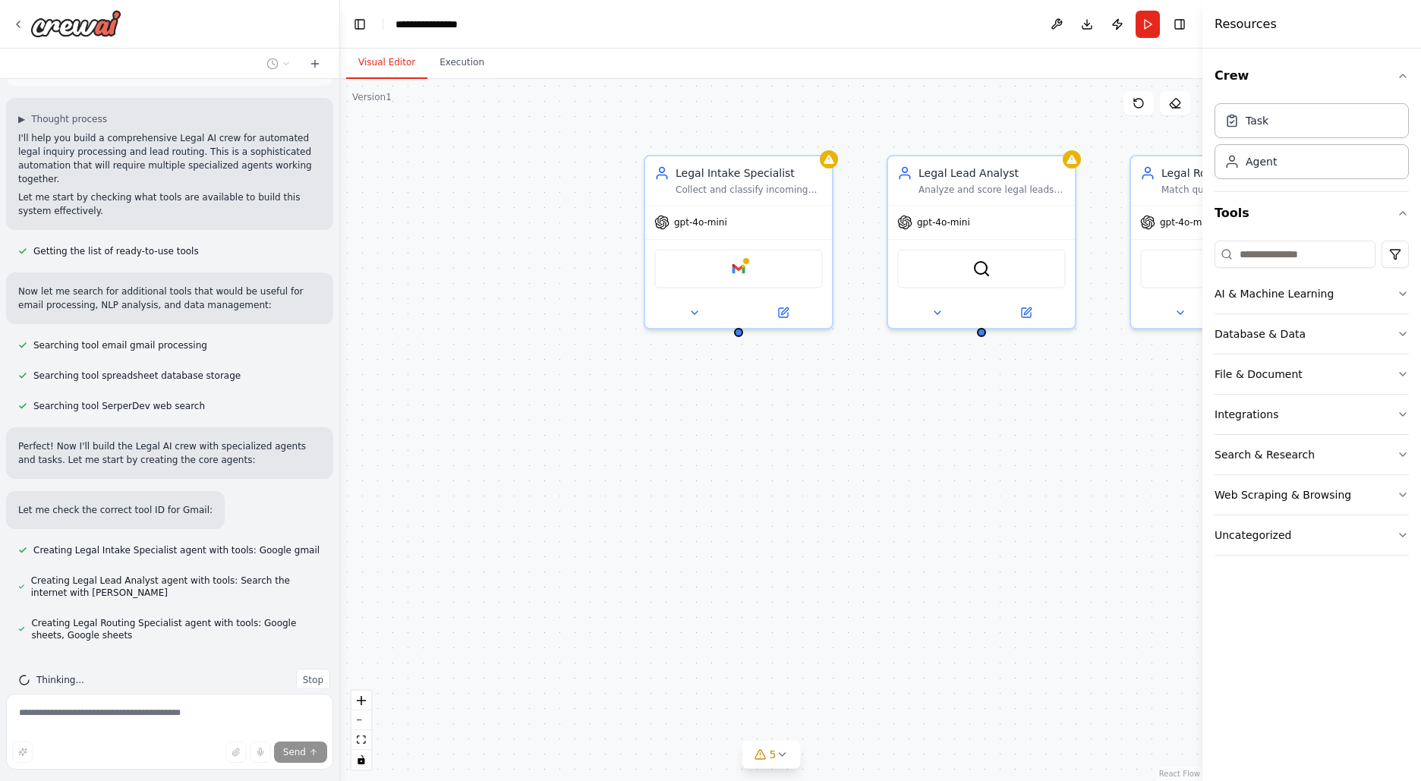
drag, startPoint x: 902, startPoint y: 503, endPoint x: 683, endPoint y: 495, distance: 219.6
click at [682, 498] on div "Legal Intake Specialist Collect and classify incoming legal inquiries from mult…" at bounding box center [771, 430] width 863 height 702
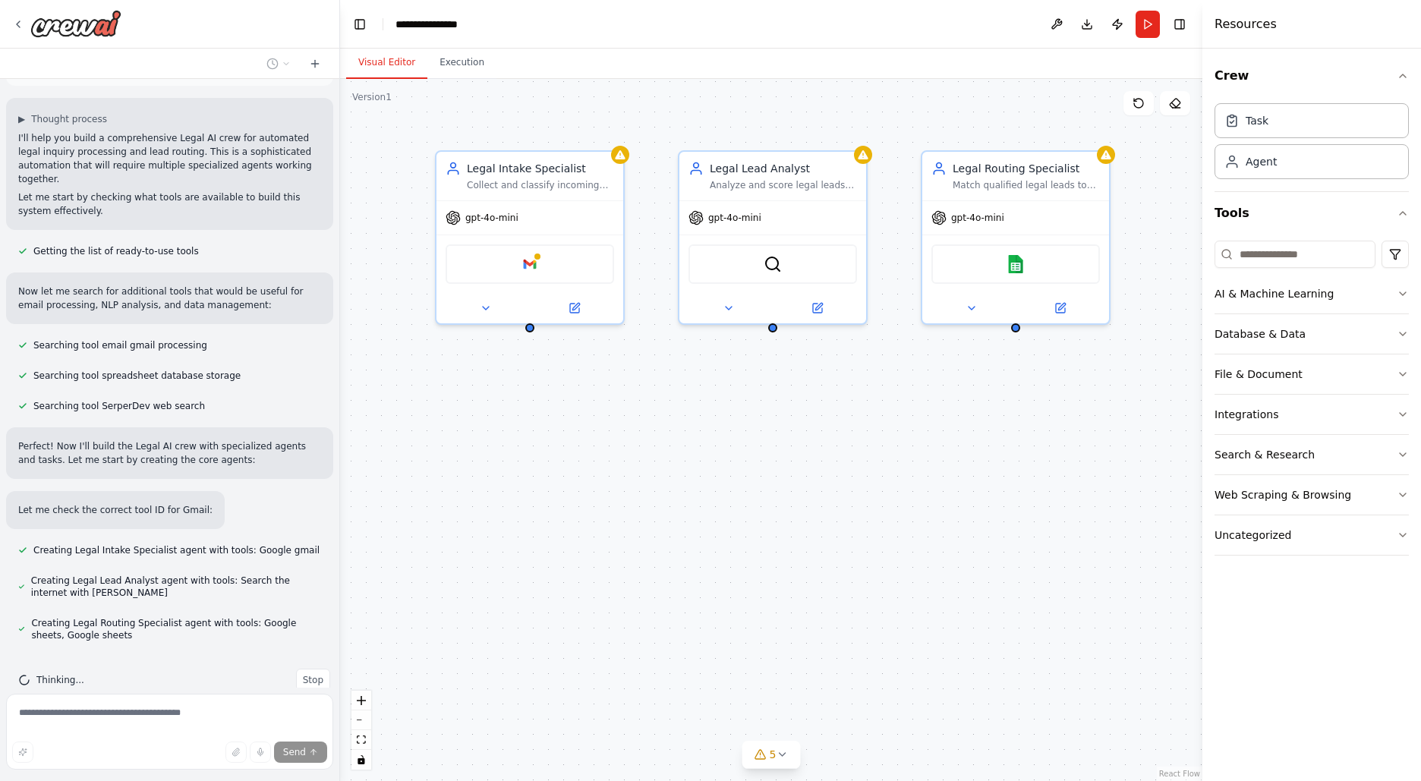
drag, startPoint x: 683, startPoint y: 495, endPoint x: 695, endPoint y: 494, distance: 12.2
click at [696, 494] on div "Legal Intake Specialist Collect and classify incoming legal inquiries from mult…" at bounding box center [771, 430] width 863 height 702
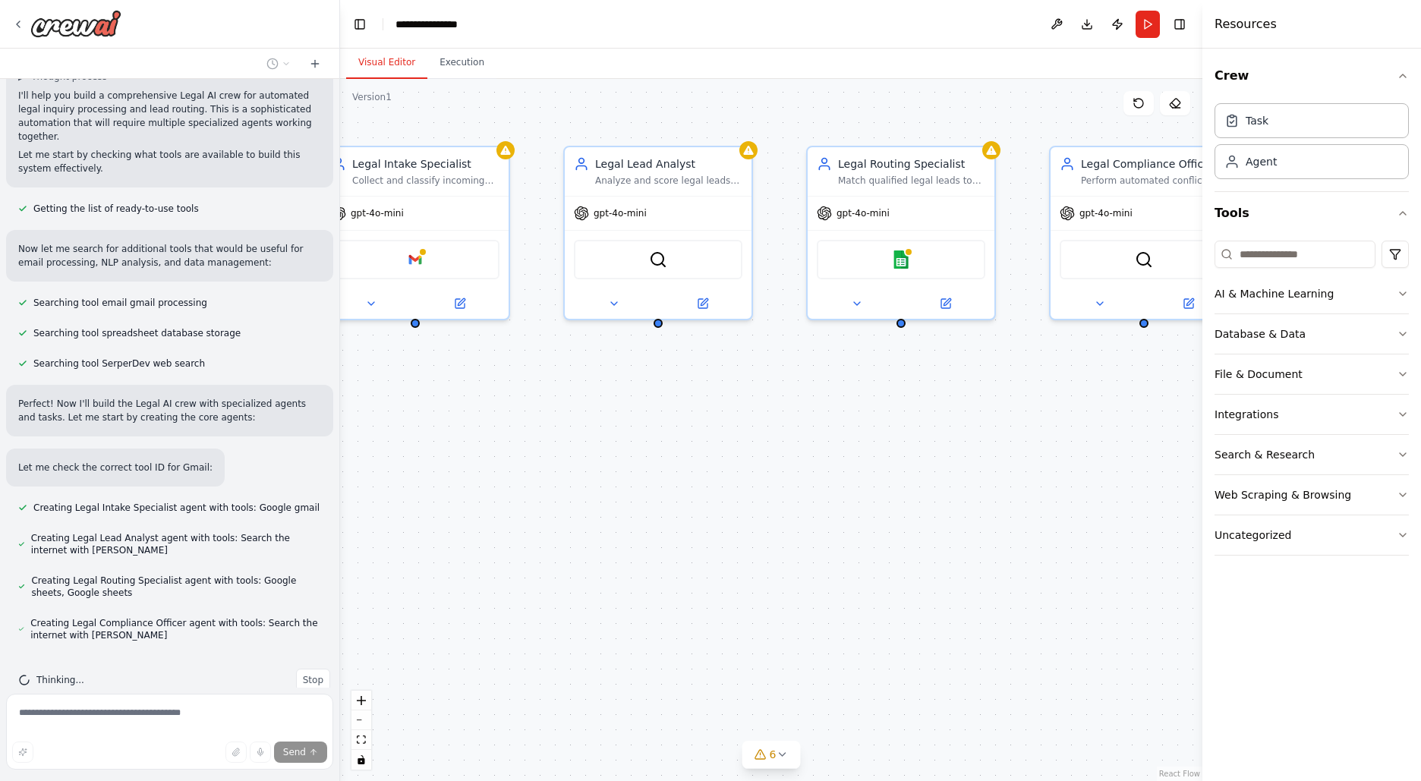
drag, startPoint x: 695, startPoint y: 494, endPoint x: 573, endPoint y: 490, distance: 121.5
click at [574, 490] on div "Legal Intake Specialist Collect and classify incoming legal inquiries from mult…" at bounding box center [771, 430] width 863 height 702
drag, startPoint x: 768, startPoint y: 478, endPoint x: 639, endPoint y: 462, distance: 129.3
click at [639, 462] on div "Legal Intake Specialist Collect and classify incoming legal inquiries from mult…" at bounding box center [771, 430] width 863 height 702
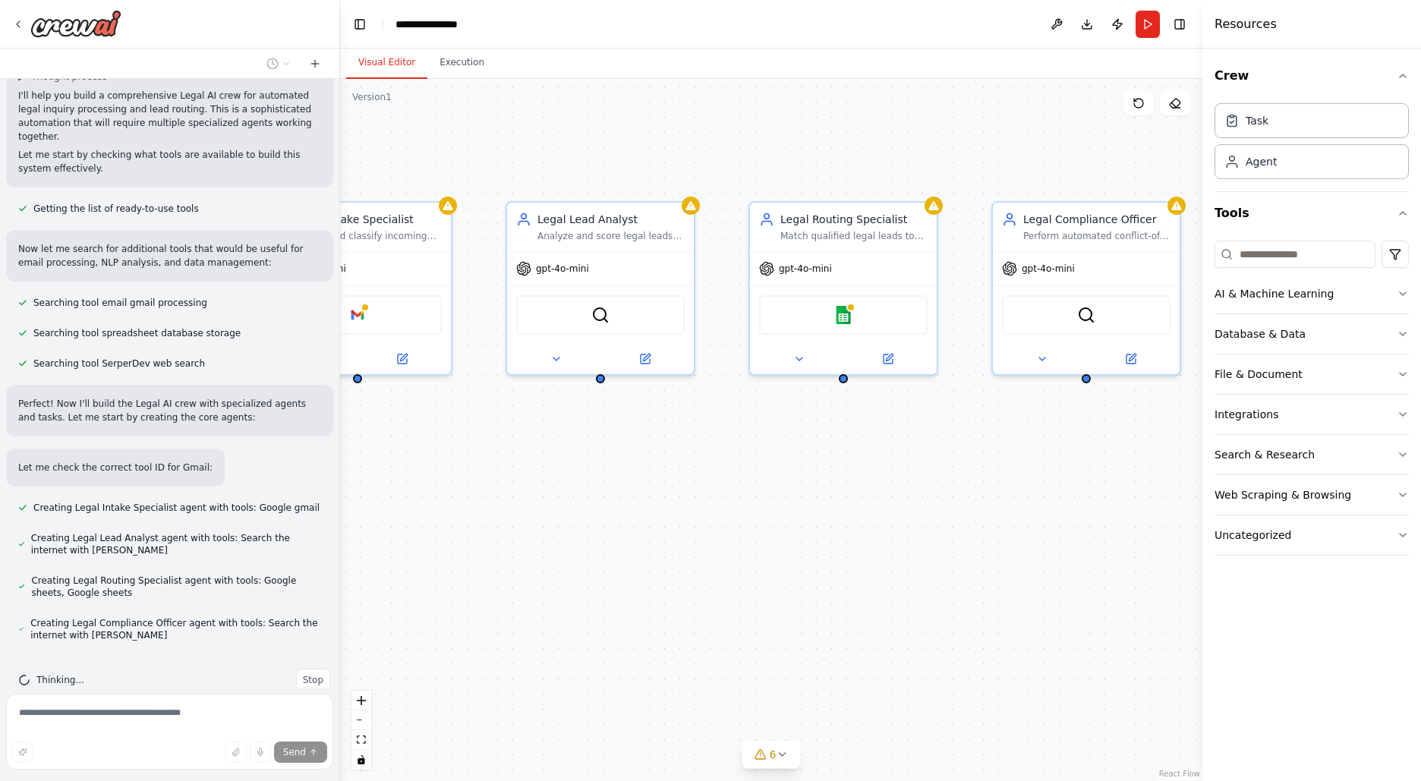
drag, startPoint x: 671, startPoint y: 490, endPoint x: 737, endPoint y: 546, distance: 86.7
click at [737, 546] on div "Legal Intake Specialist Collect and classify incoming legal inquiries from mult…" at bounding box center [771, 430] width 863 height 702
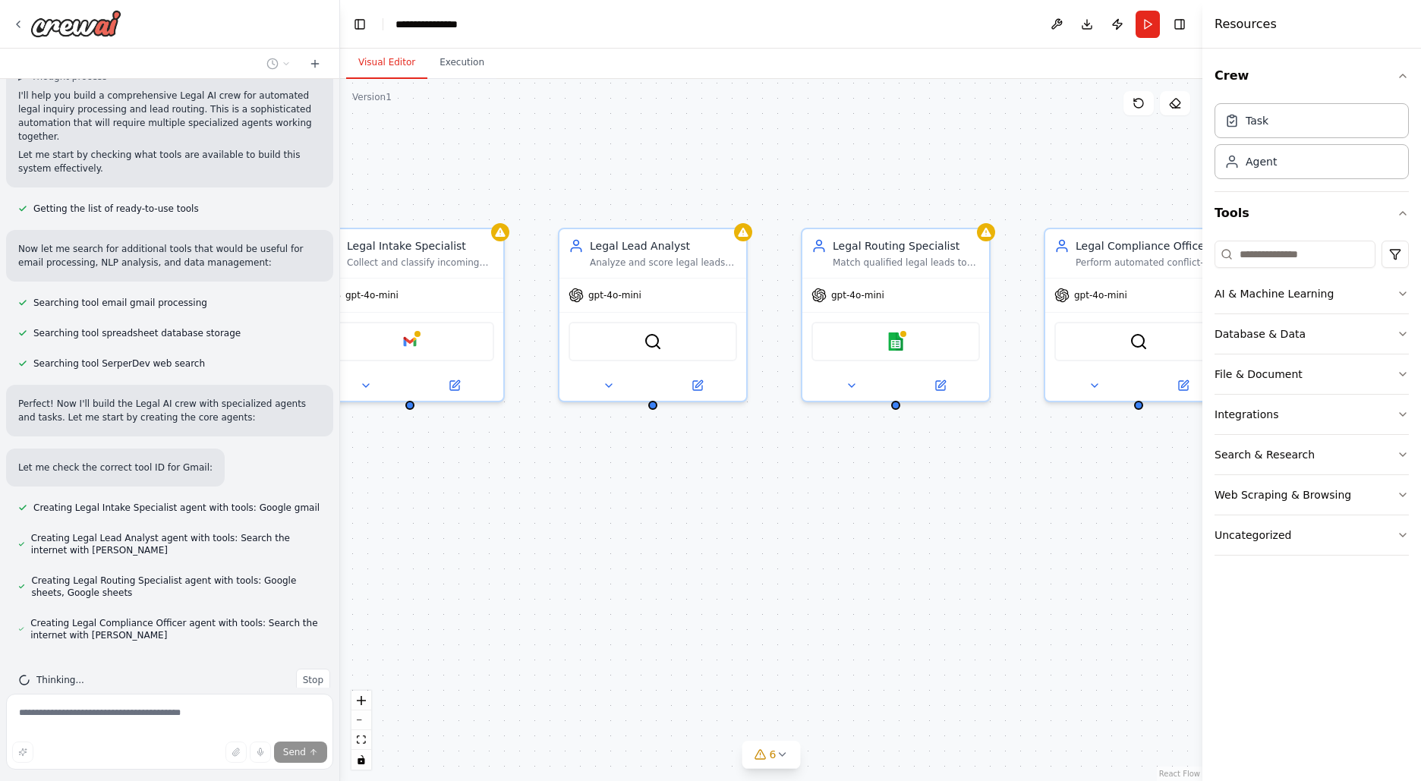
drag, startPoint x: 853, startPoint y: 599, endPoint x: 875, endPoint y: 609, distance: 24.1
click at [875, 609] on div "Legal Intake Specialist Collect and classify incoming legal inquiries from mult…" at bounding box center [771, 430] width 863 height 702
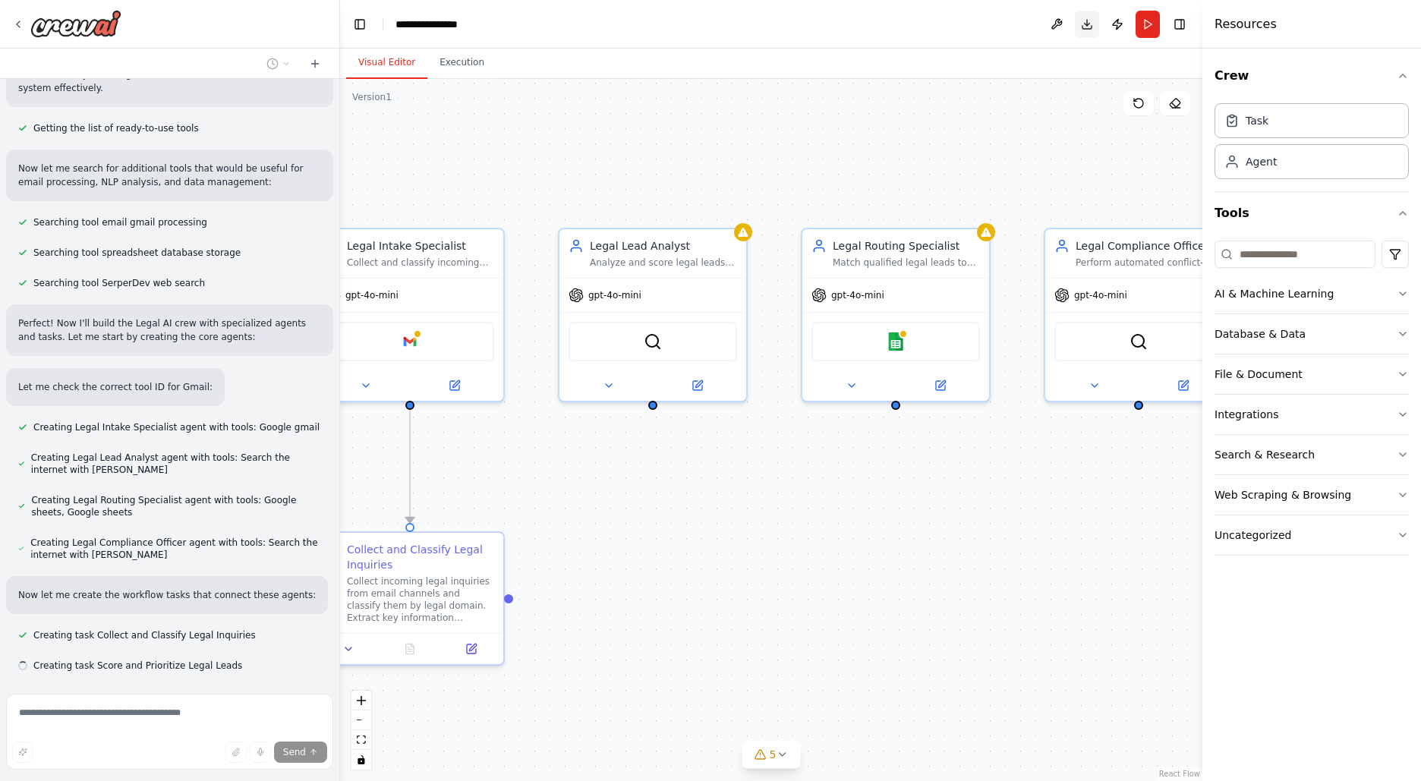
scroll to position [844, 0]
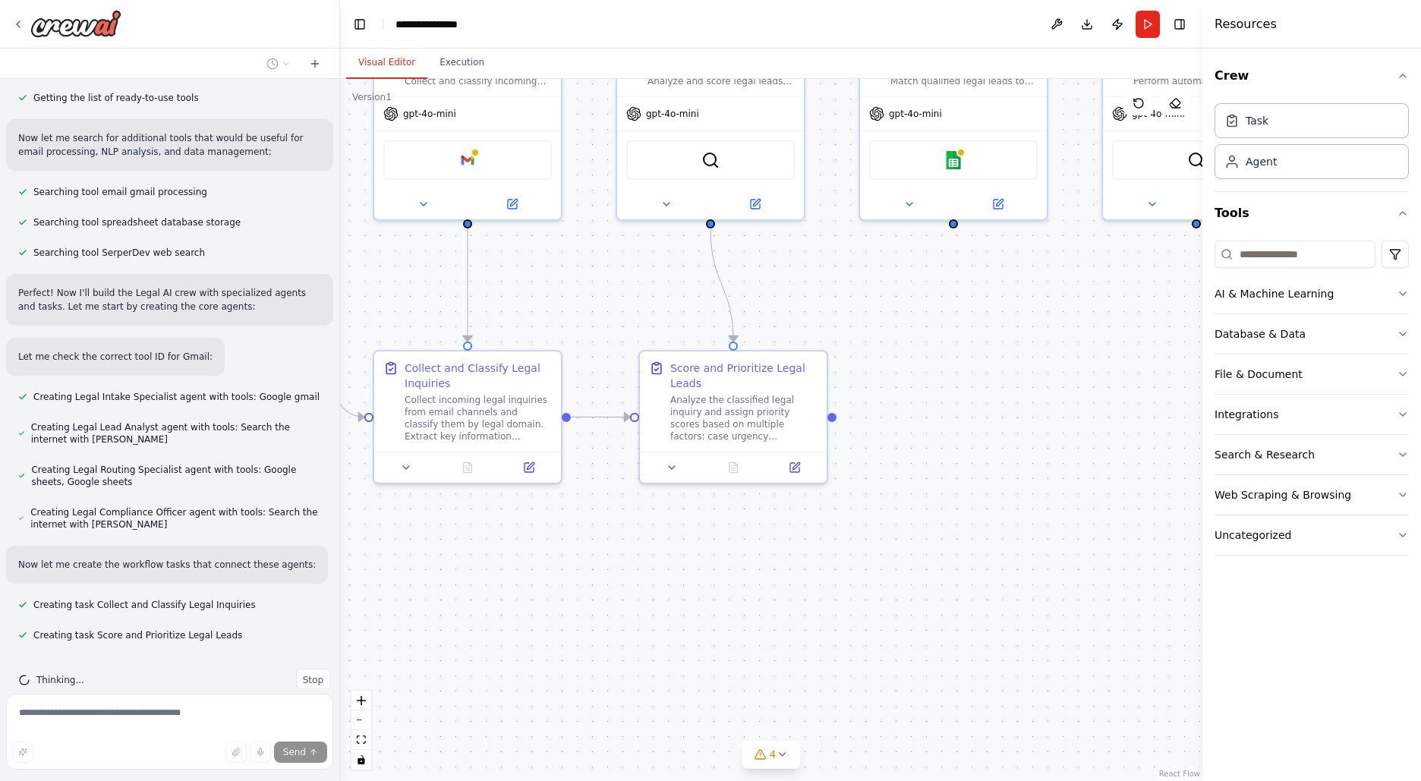
drag, startPoint x: 980, startPoint y: 667, endPoint x: 1036, endPoint y: 485, distance: 190.2
click at [1037, 485] on div ".deletable-edge-delete-btn { width: 20px; height: 20px; border: 0px solid #ffff…" at bounding box center [771, 430] width 863 height 702
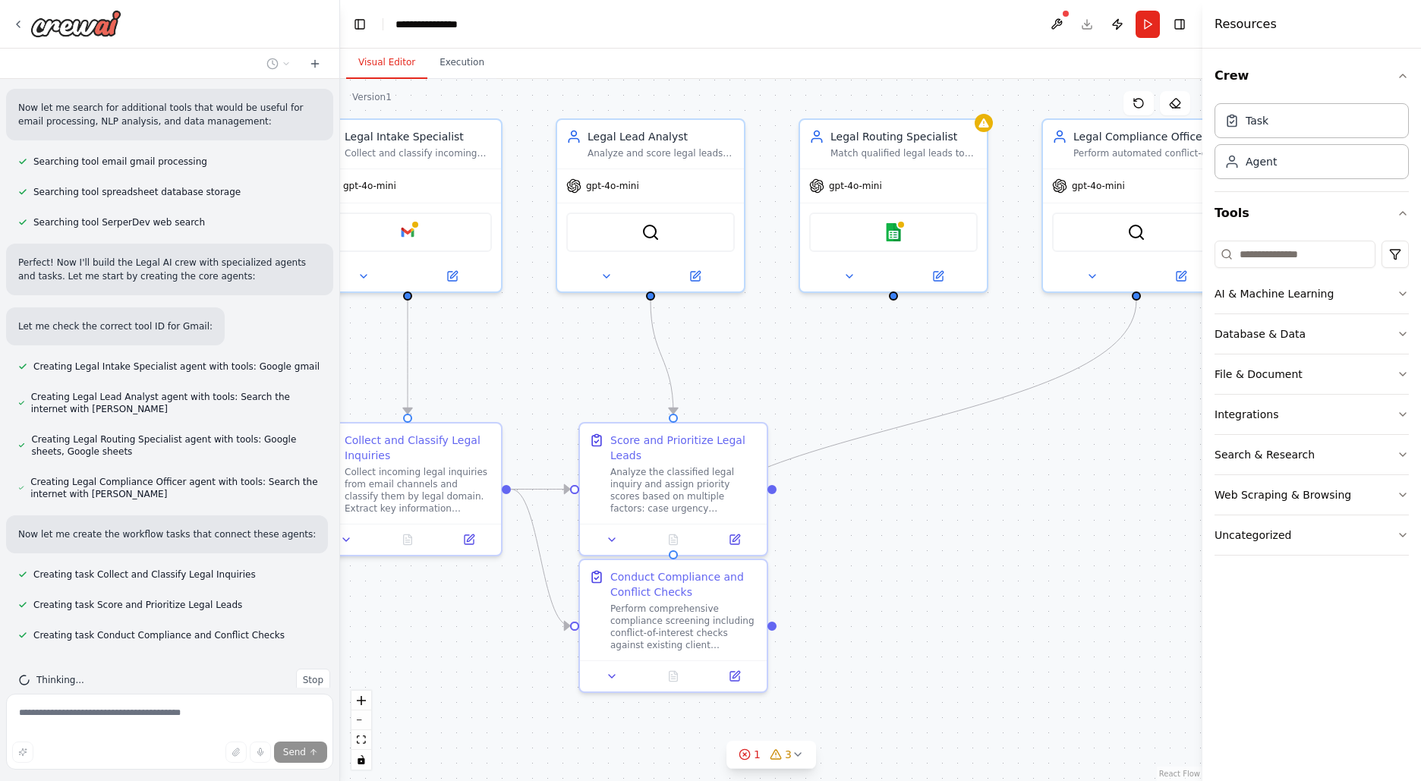
drag, startPoint x: 1036, startPoint y: 485, endPoint x: 976, endPoint y: 558, distance: 94.4
click at [976, 558] on div ".deletable-edge-delete-btn { width: 20px; height: 20px; border: 0px solid #ffff…" at bounding box center [771, 430] width 863 height 702
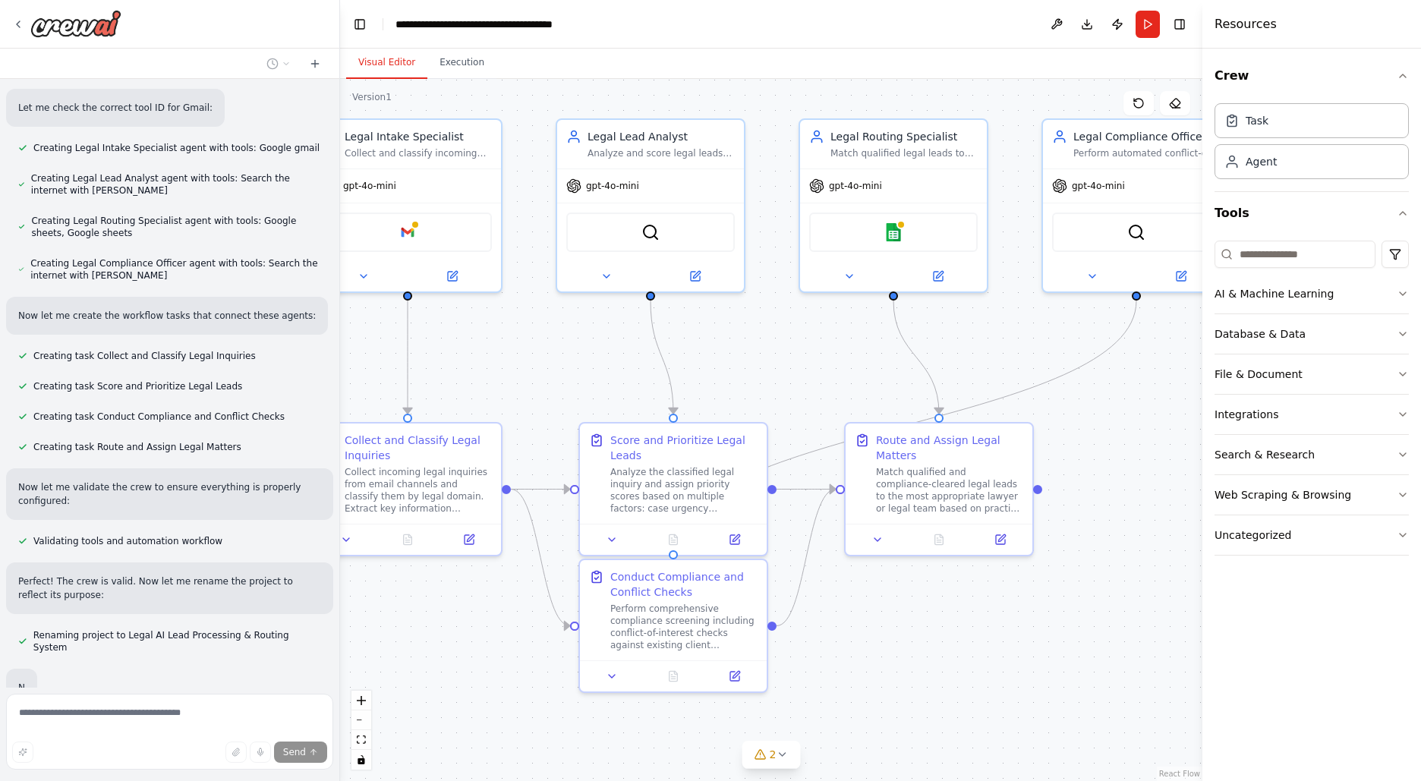
scroll to position [1129, 0]
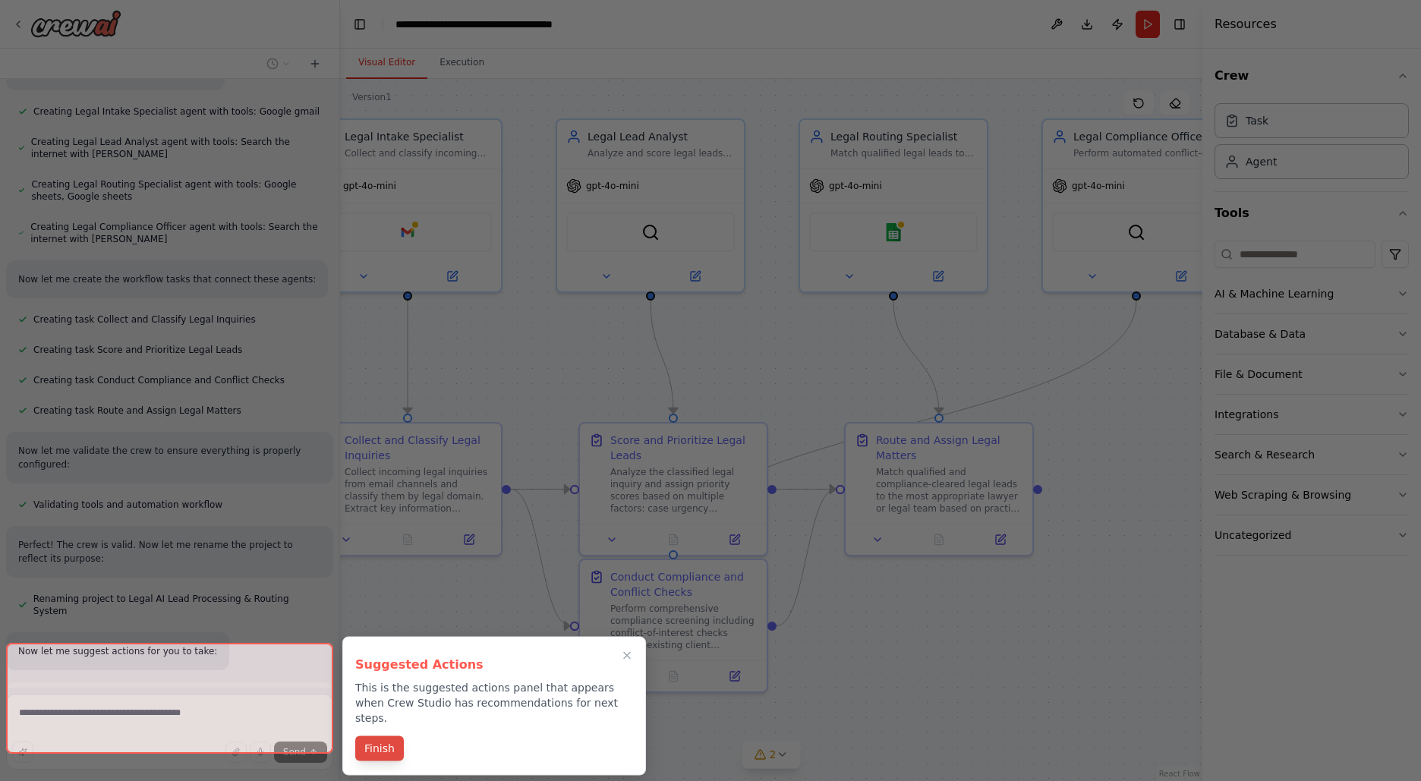
click at [391, 737] on button "Finish" at bounding box center [379, 749] width 49 height 25
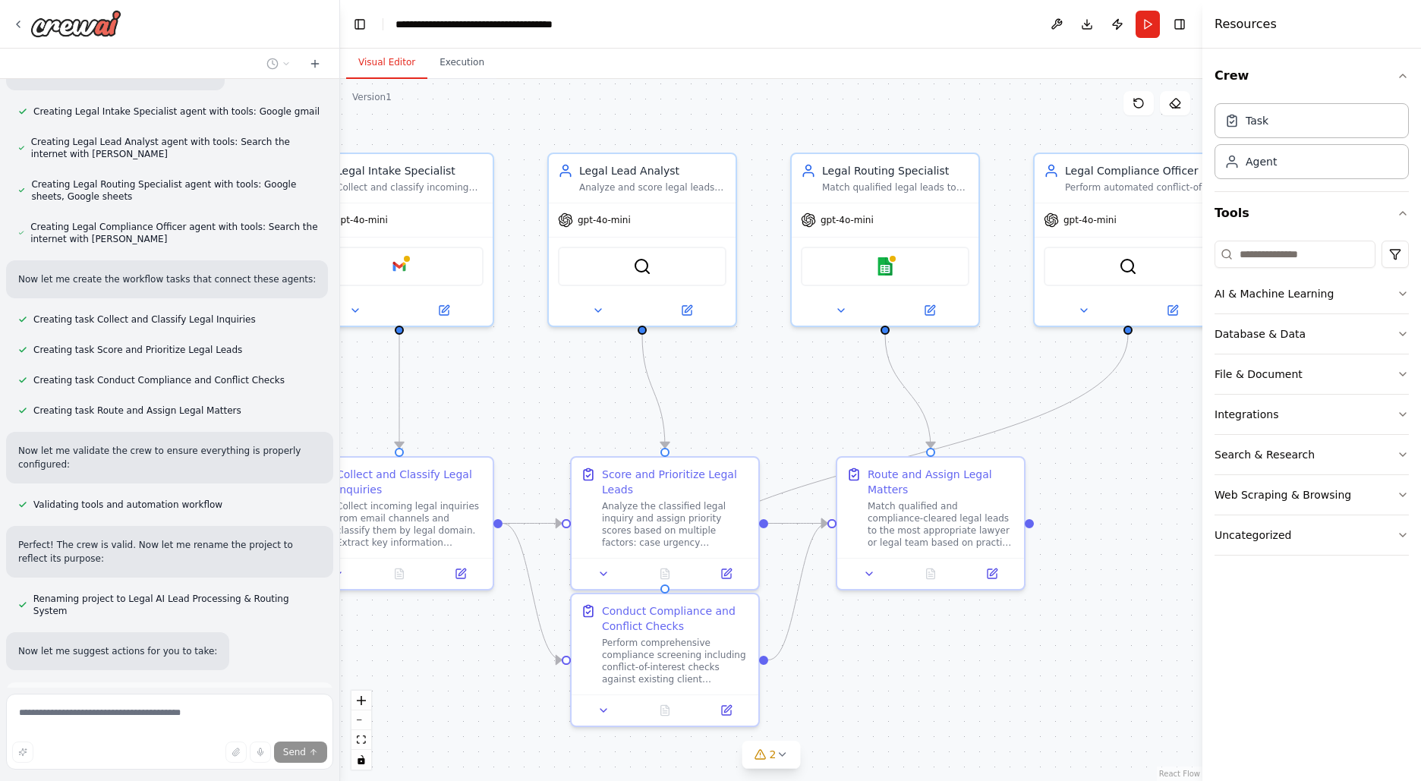
drag, startPoint x: 995, startPoint y: 618, endPoint x: 986, endPoint y: 652, distance: 35.2
click at [986, 652] on div ".deletable-edge-delete-btn { width: 20px; height: 20px; border: 0px solid #ffff…" at bounding box center [771, 430] width 863 height 702
click at [1087, 19] on button "Download" at bounding box center [1087, 24] width 24 height 27
